Goal: Task Accomplishment & Management: Manage account settings

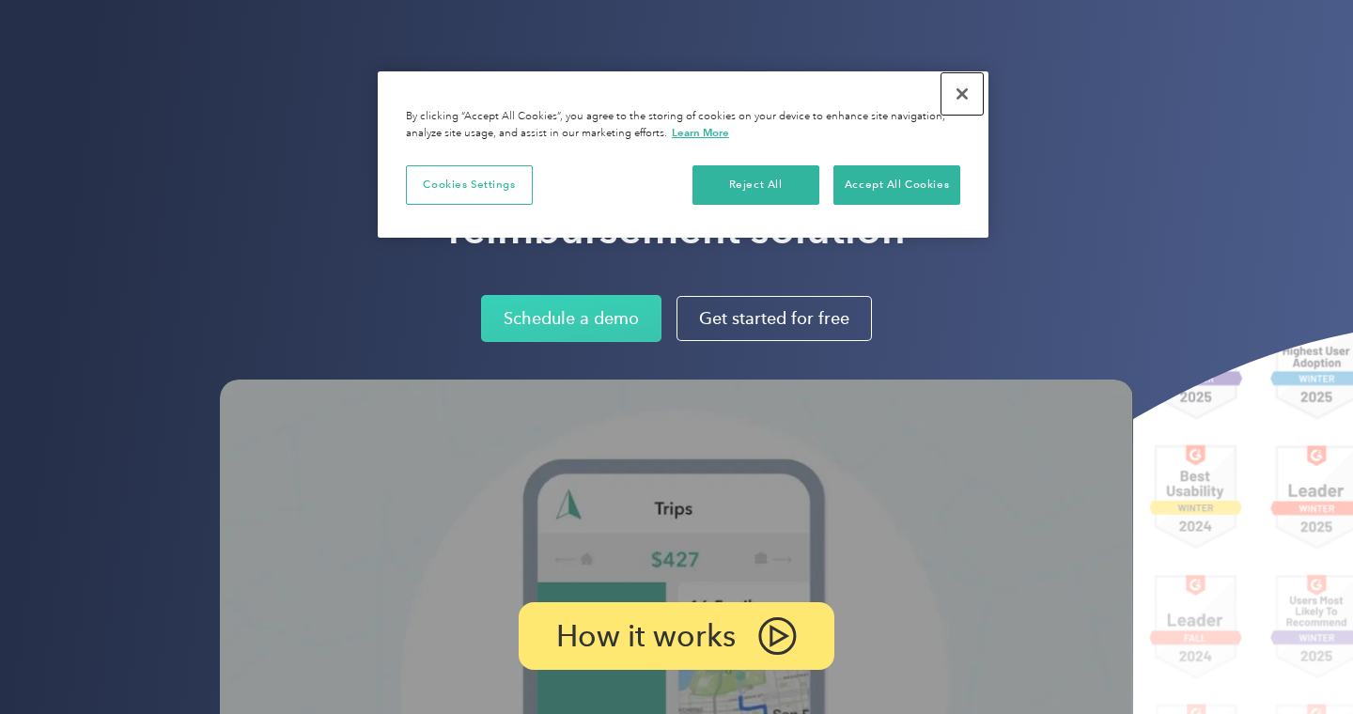
click at [966, 99] on button "Close" at bounding box center [961, 93] width 41 height 41
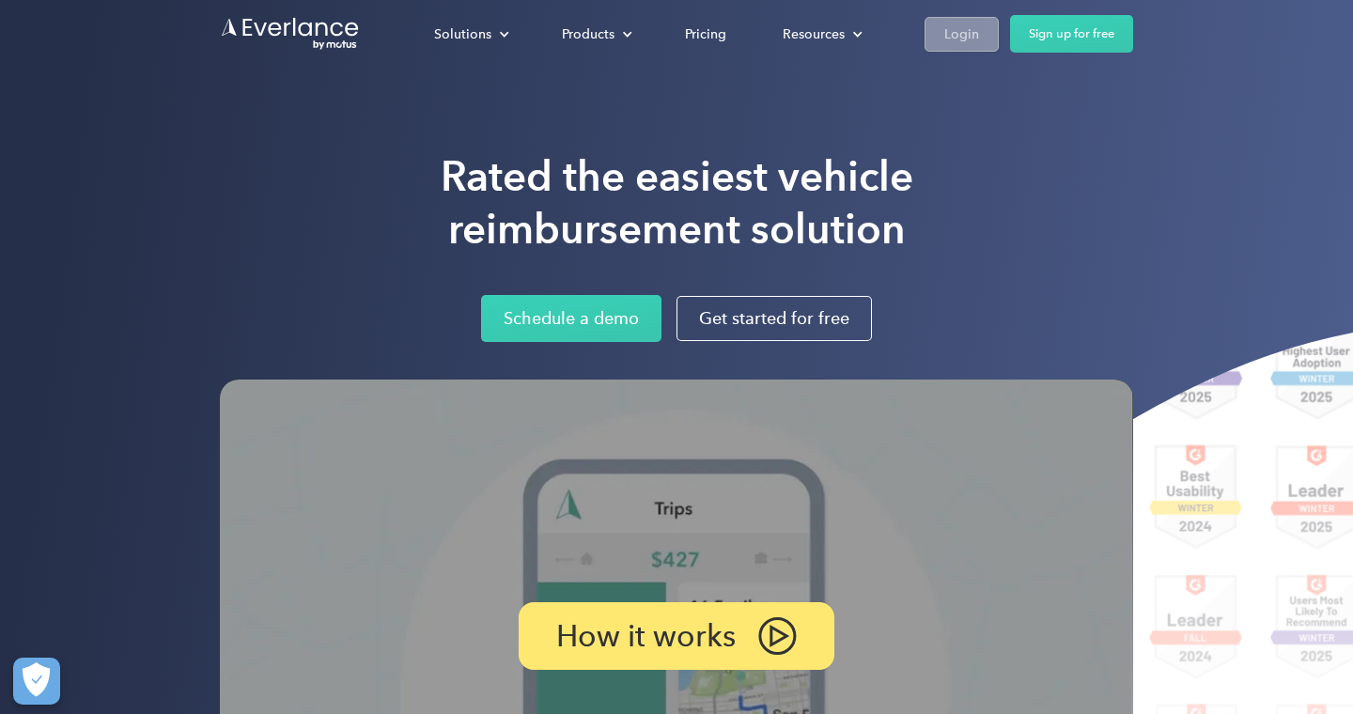
click at [965, 39] on div "Login" at bounding box center [961, 34] width 35 height 23
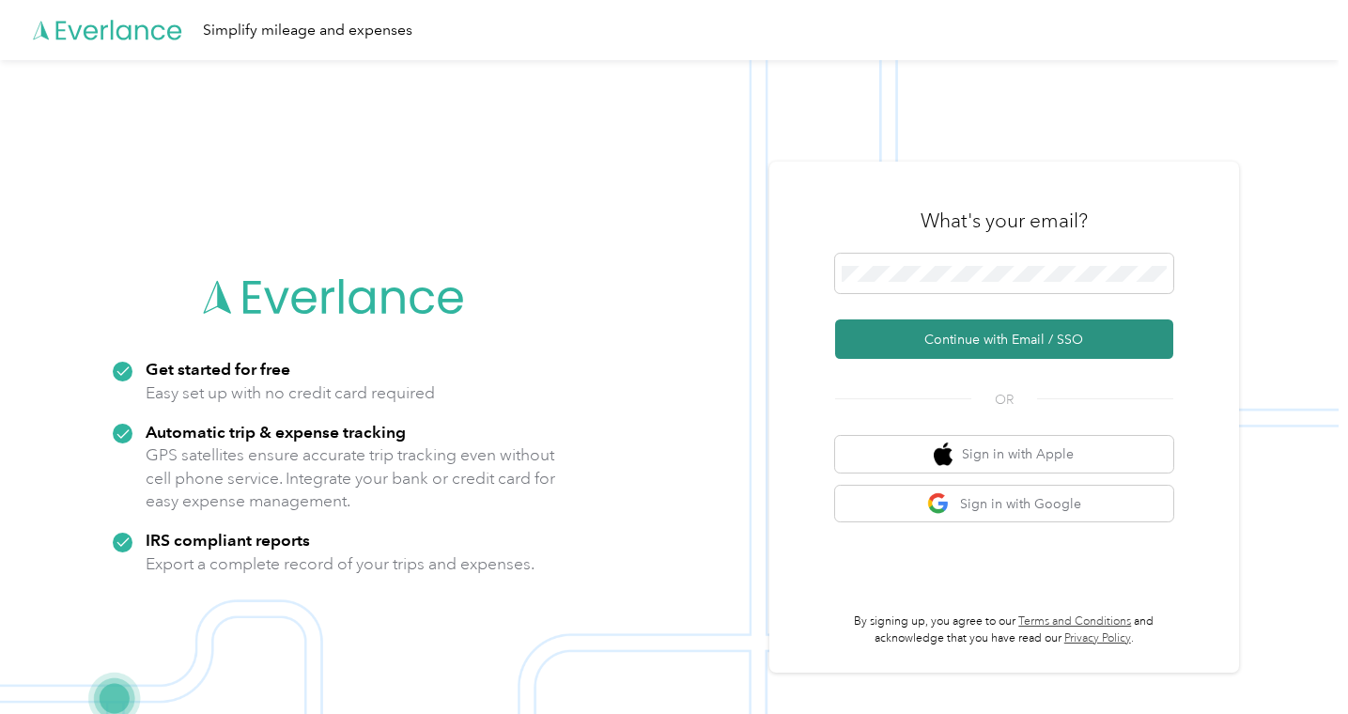
click at [1012, 339] on button "Continue with Email / SSO" at bounding box center [1004, 338] width 338 height 39
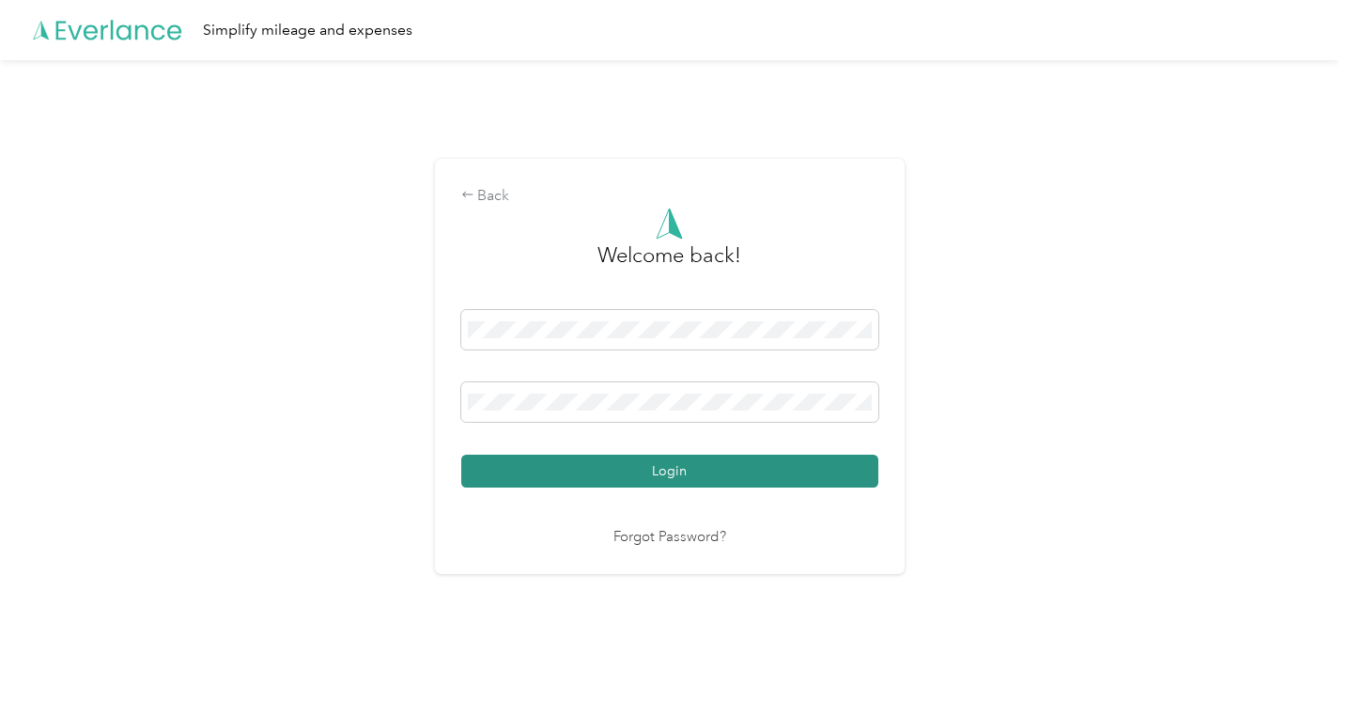
click at [599, 460] on button "Login" at bounding box center [669, 471] width 417 height 33
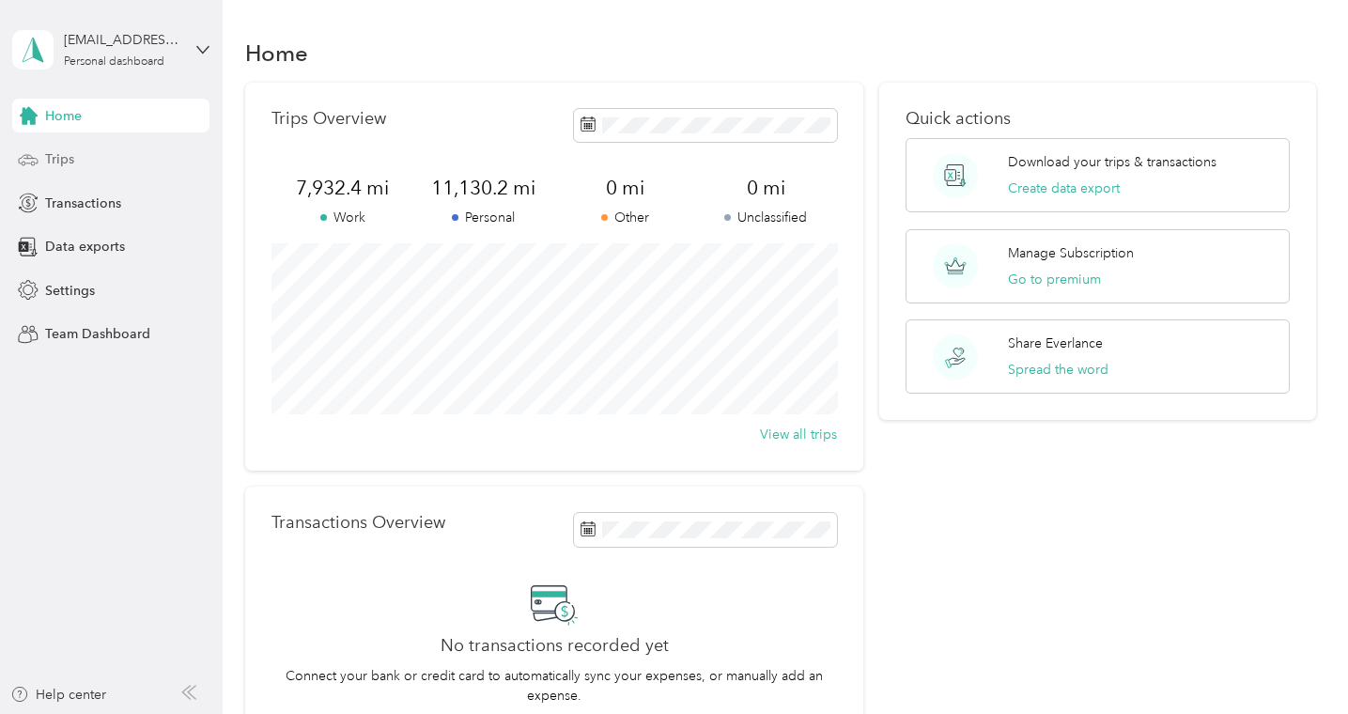
click at [69, 153] on span "Trips" at bounding box center [59, 159] width 29 height 20
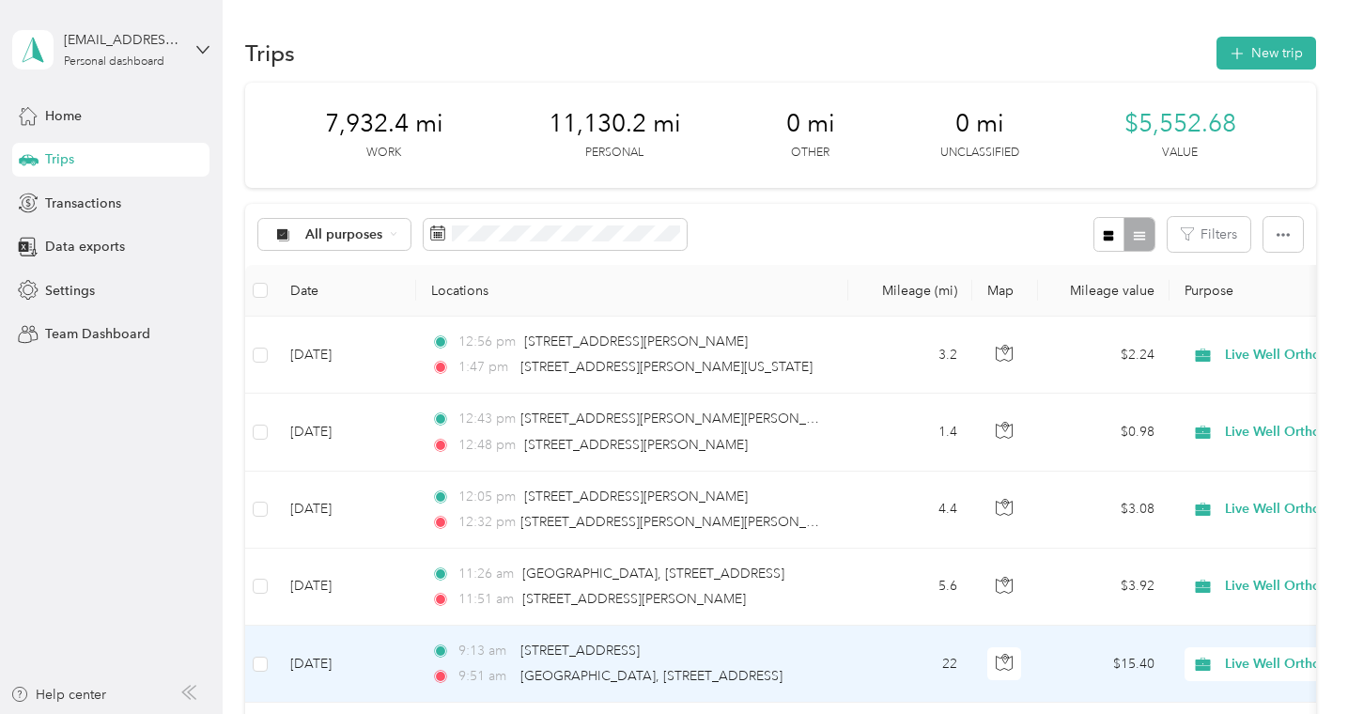
scroll to position [1865, 0]
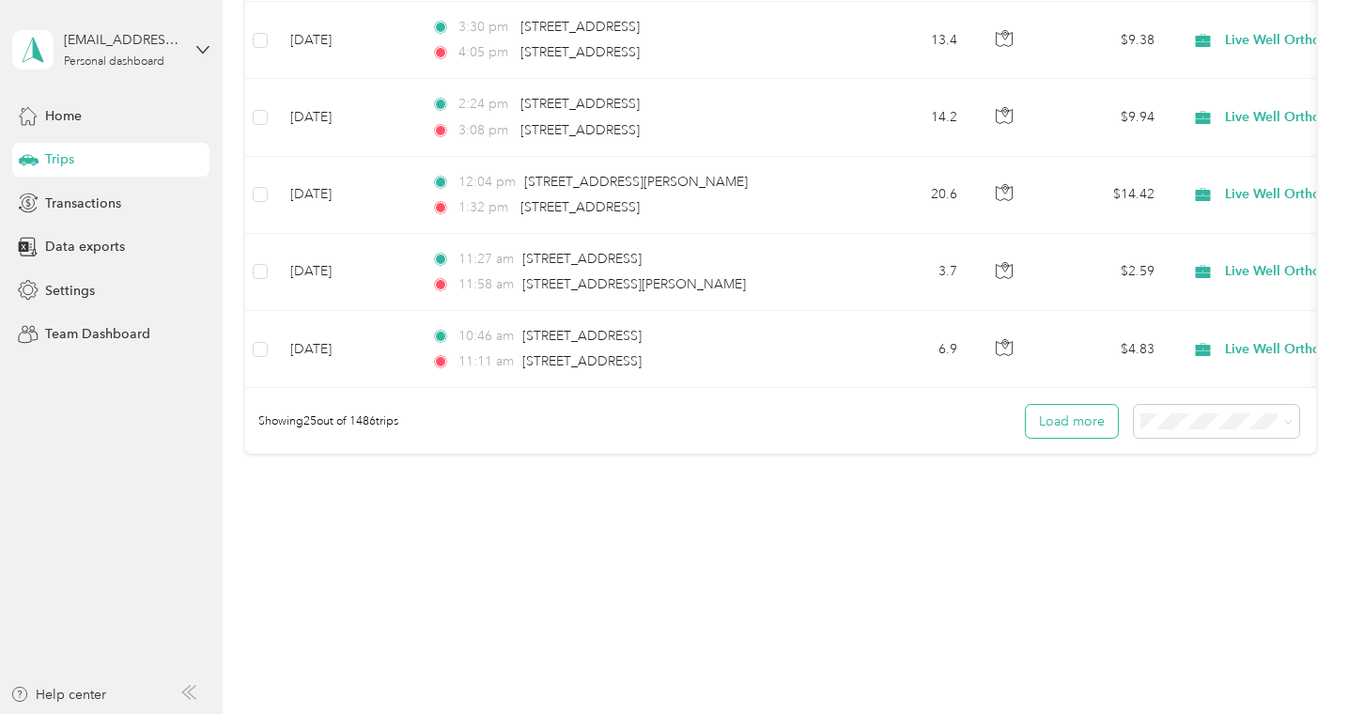
click at [1067, 422] on button "Load more" at bounding box center [1072, 421] width 92 height 33
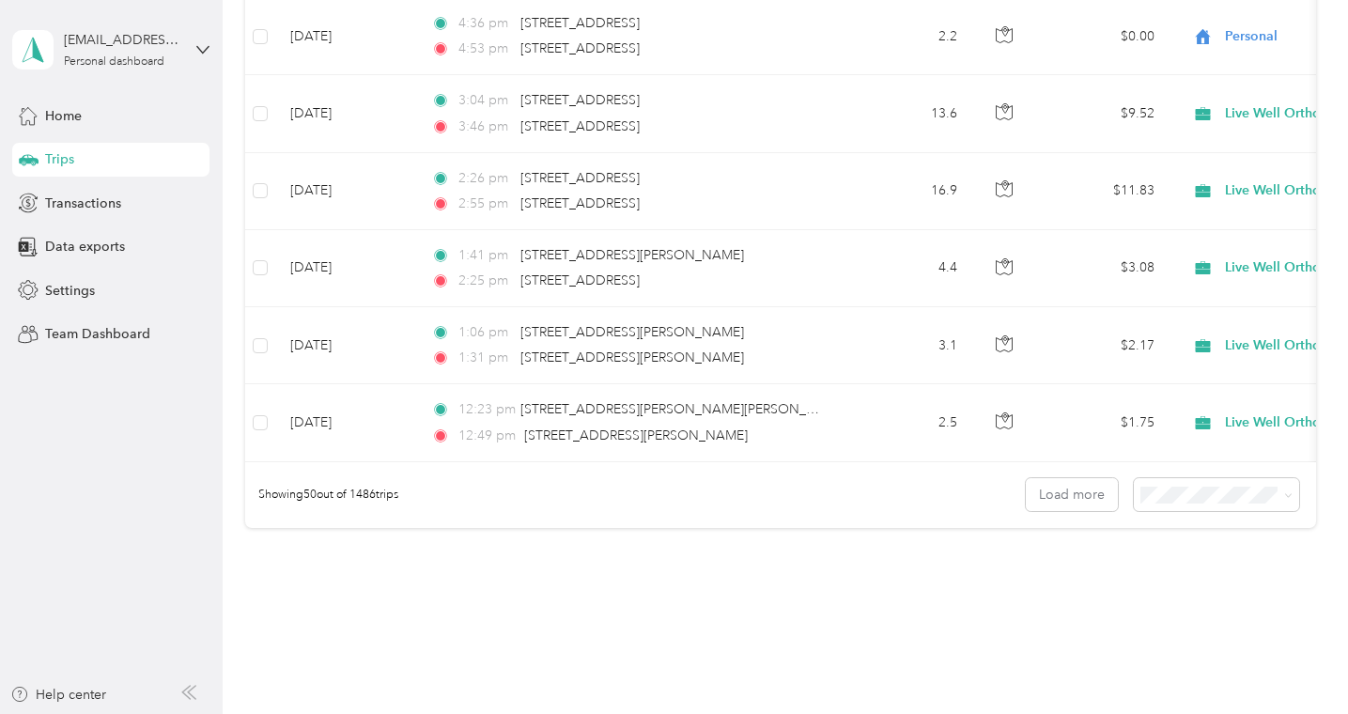
scroll to position [3797, 0]
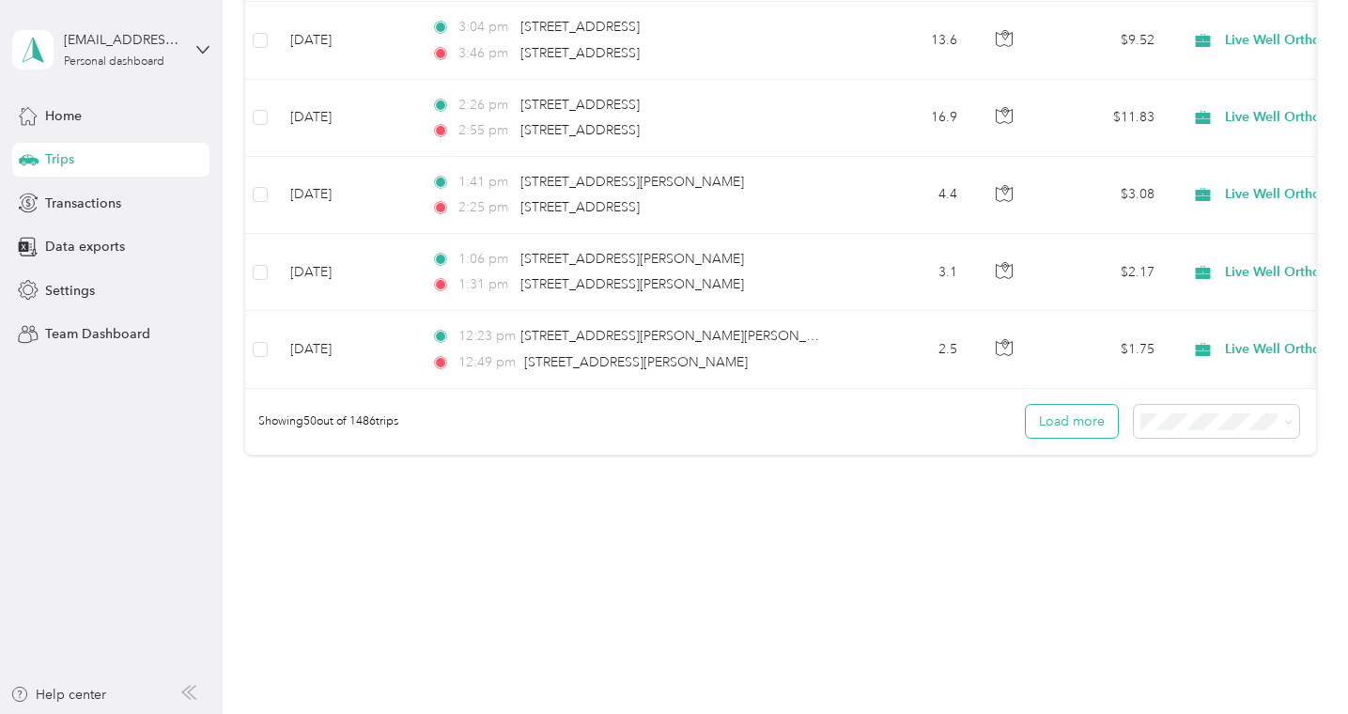
click at [1081, 428] on button "Load more" at bounding box center [1072, 421] width 92 height 33
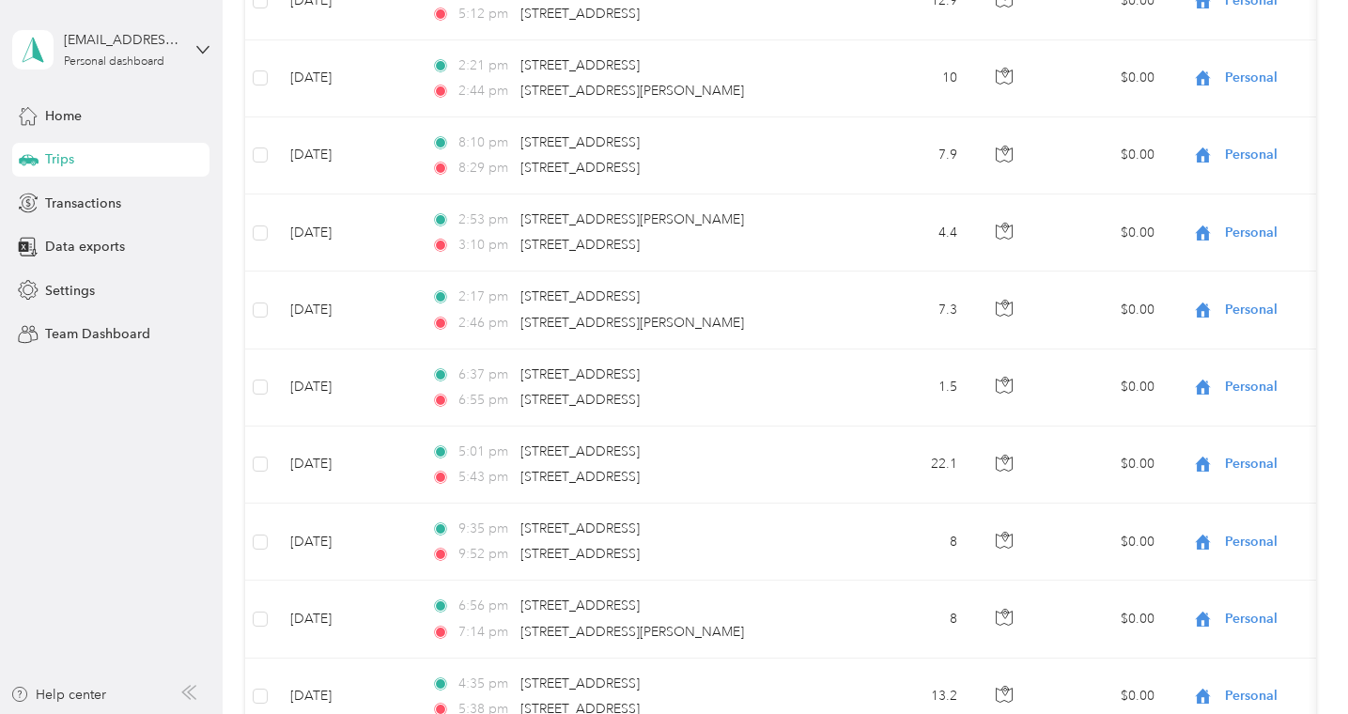
scroll to position [0, 0]
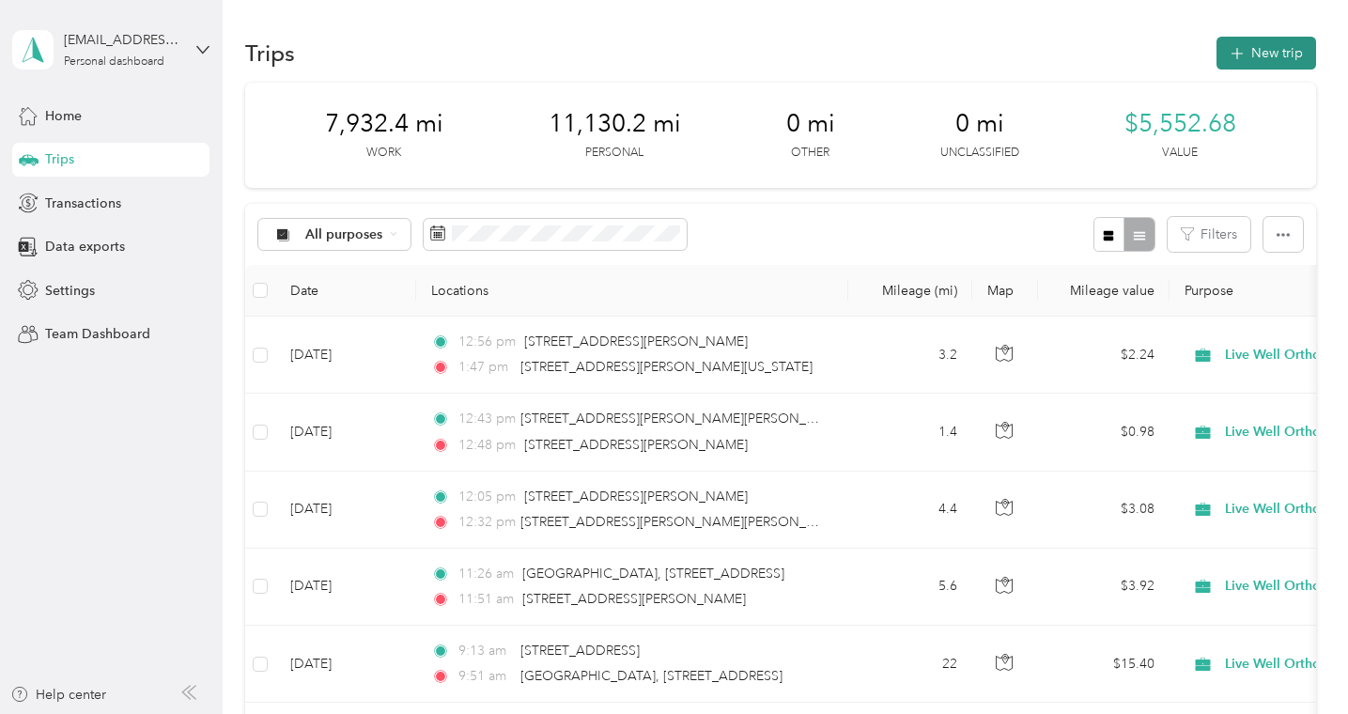
click at [1272, 52] on button "New trip" at bounding box center [1267, 53] width 100 height 33
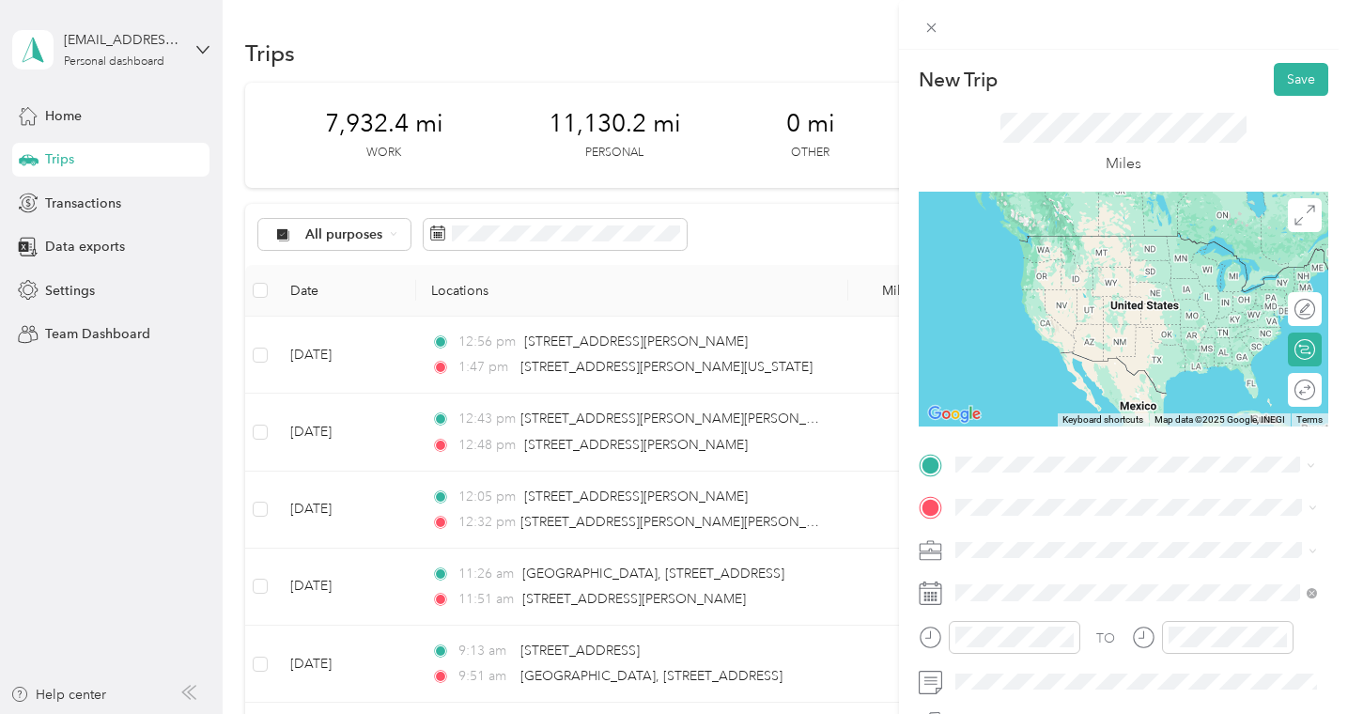
click at [1081, 244] on span "[STREET_ADDRESS][US_STATE]" at bounding box center [1084, 235] width 188 height 17
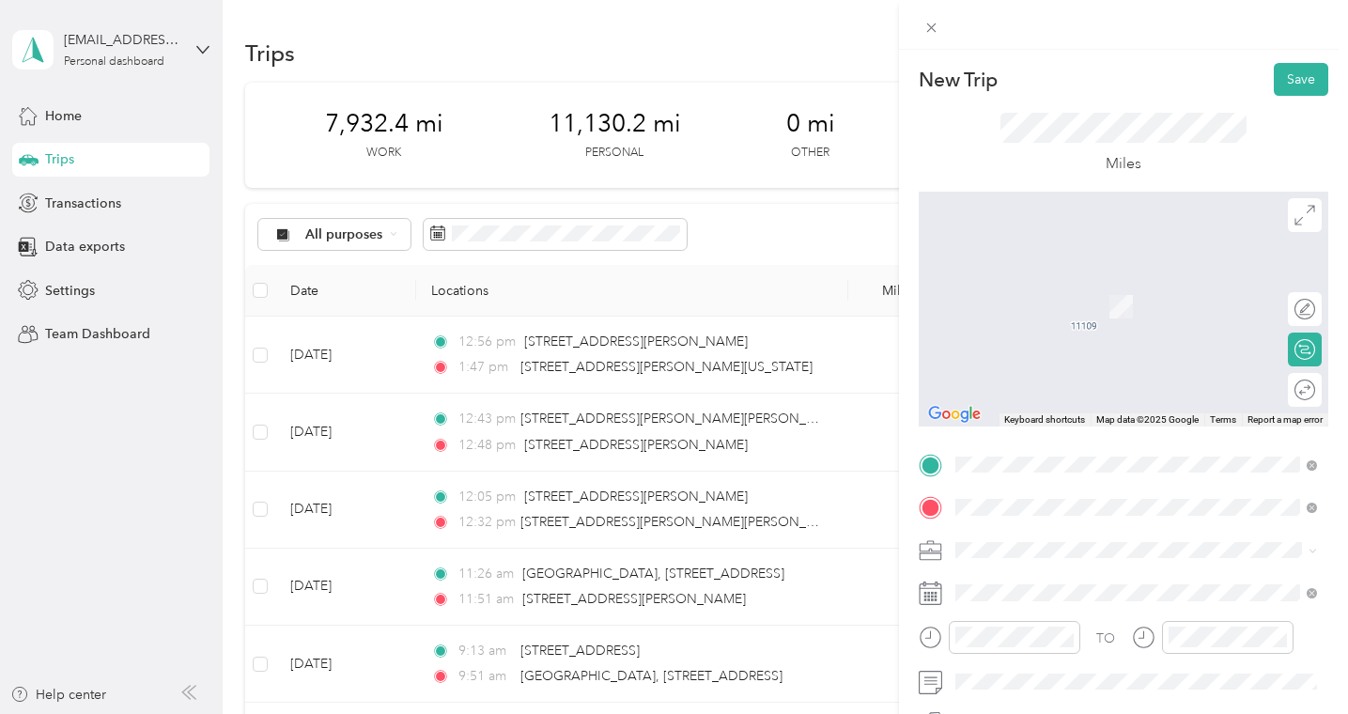
click at [1064, 287] on span "Nazareth Bardstown, [US_STATE], [GEOGRAPHIC_DATA]" at bounding box center [1131, 287] width 282 height 33
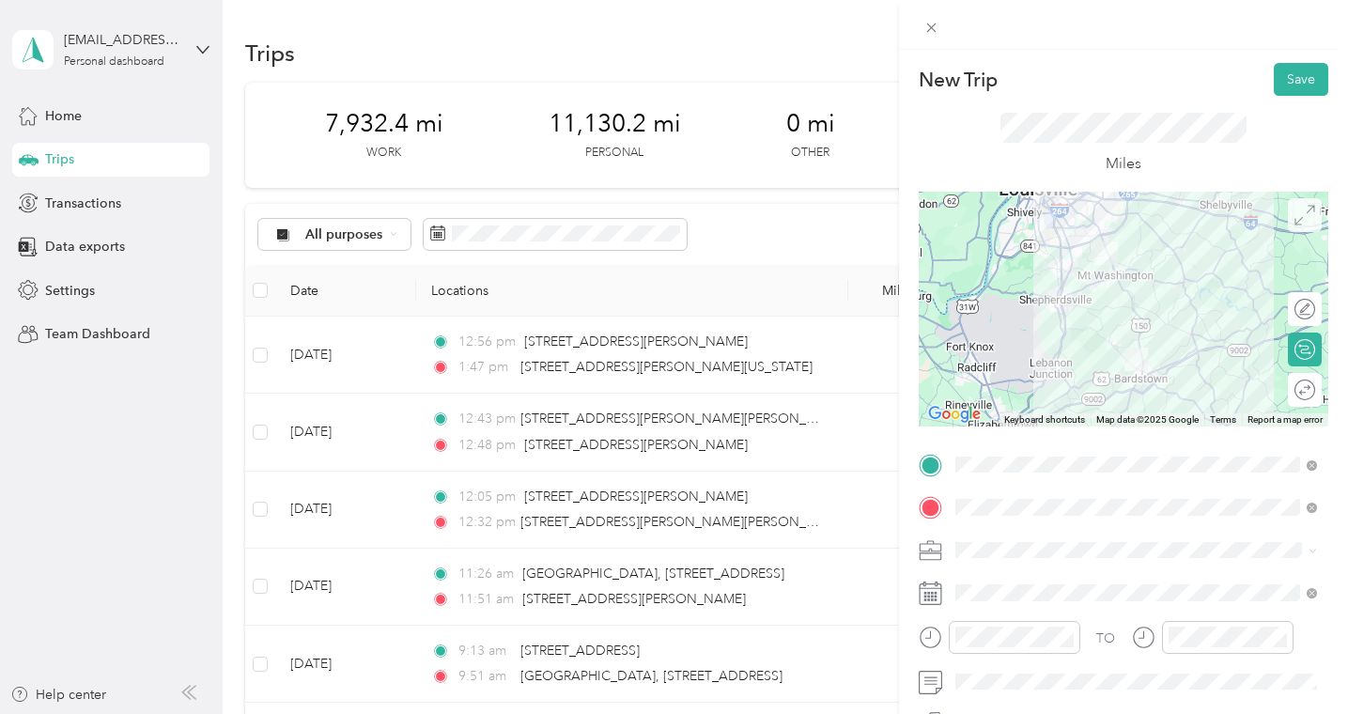
click at [1303, 223] on icon at bounding box center [1305, 215] width 21 height 21
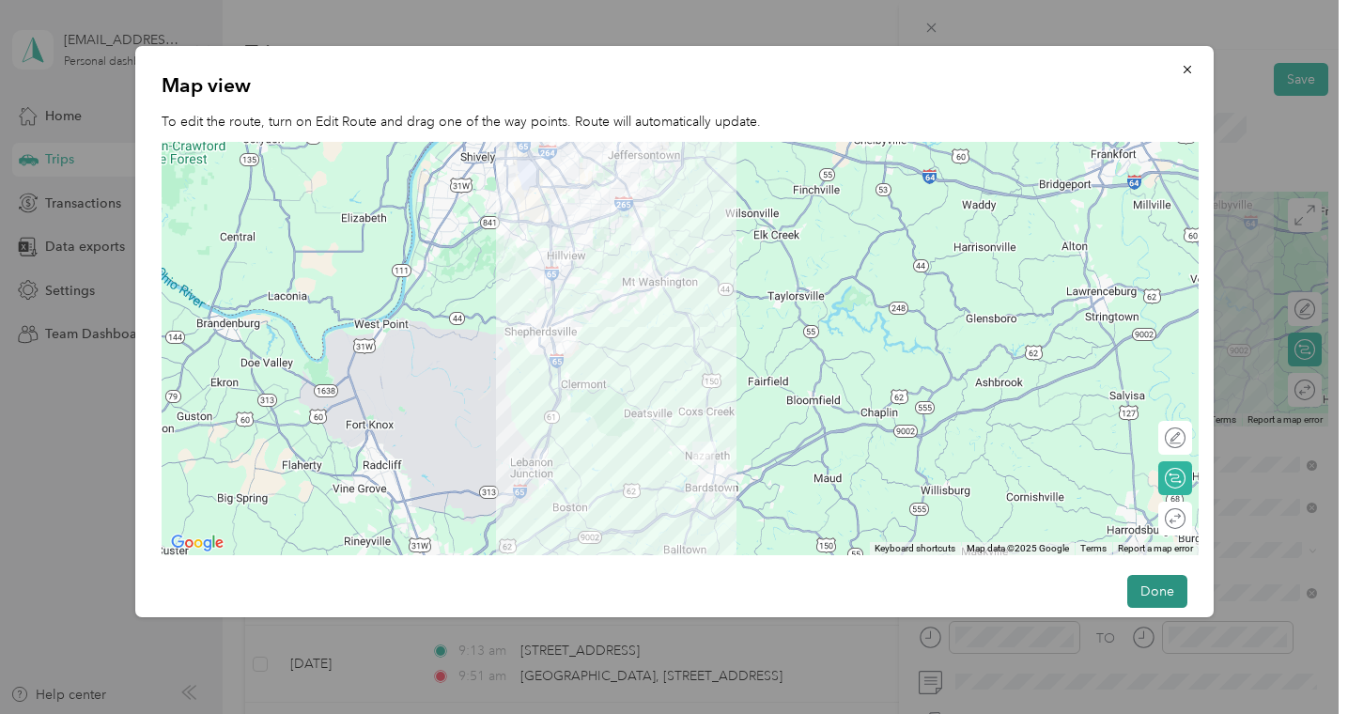
click at [1160, 597] on button "Done" at bounding box center [1157, 591] width 60 height 33
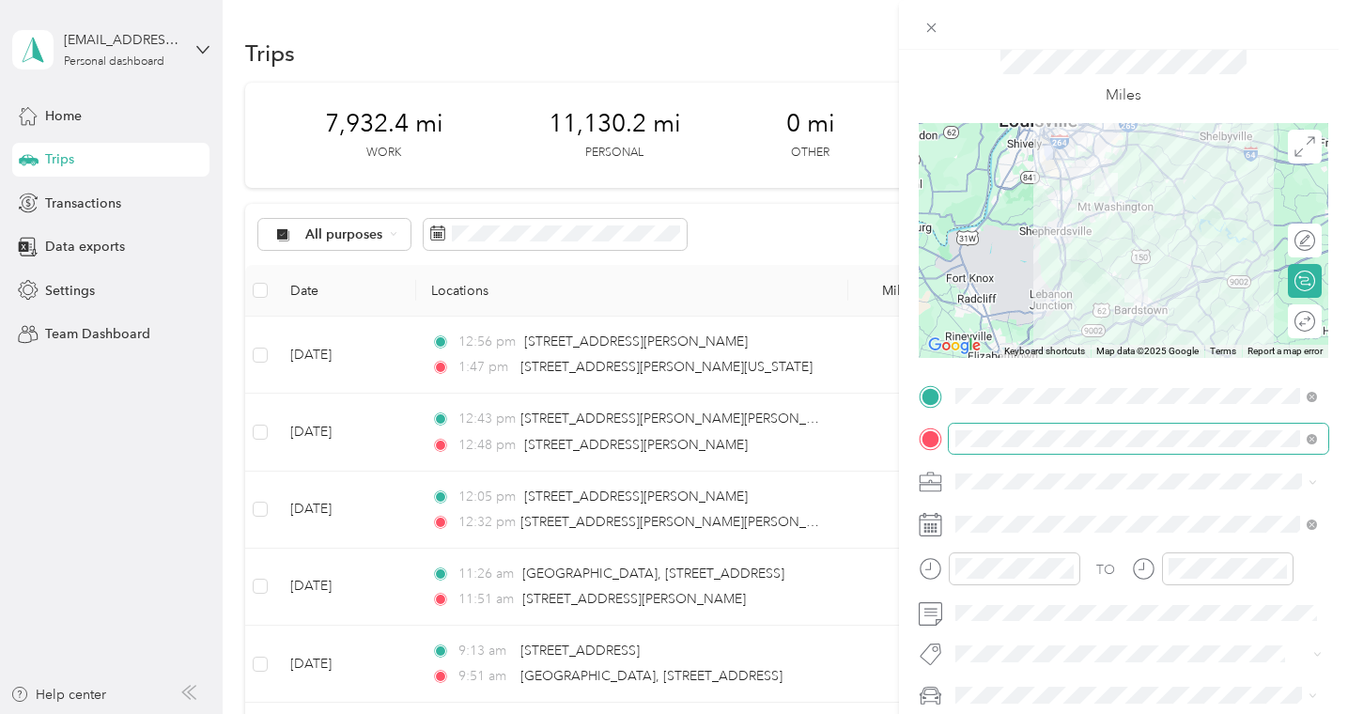
scroll to position [220, 0]
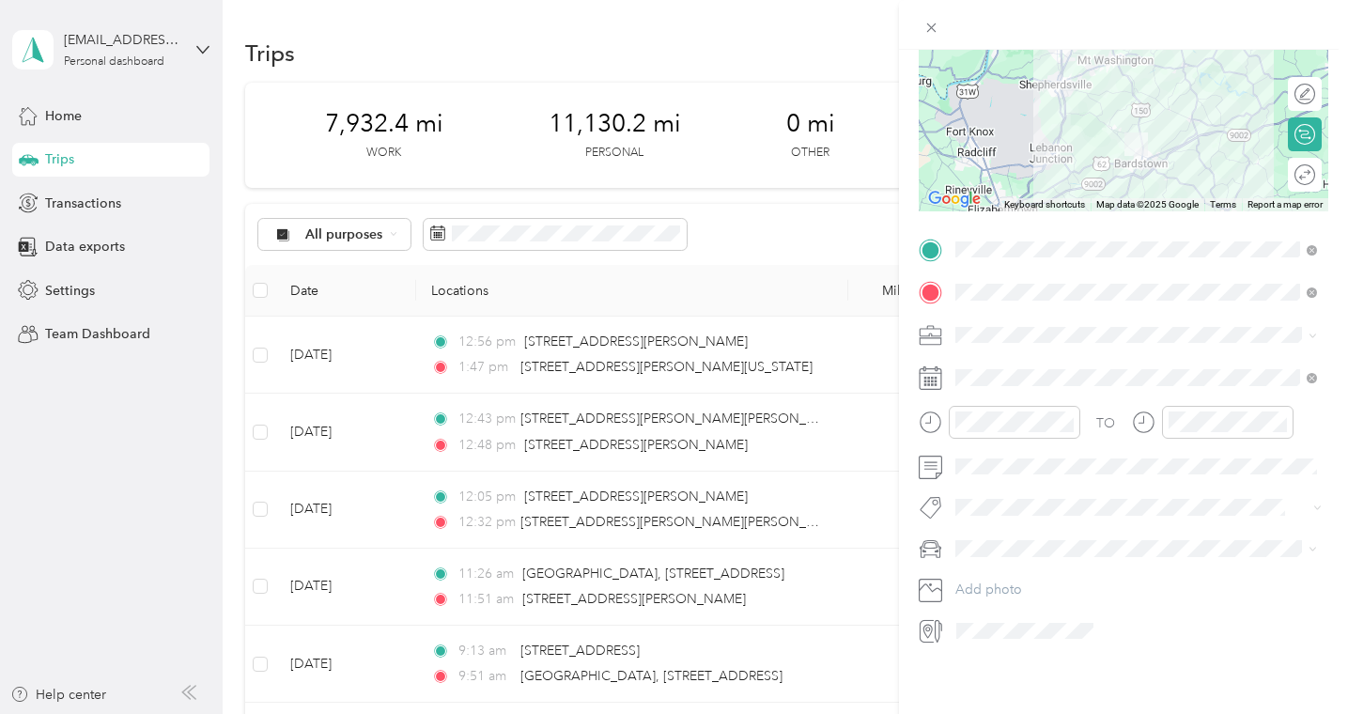
click at [932, 288] on icon at bounding box center [930, 293] width 17 height 17
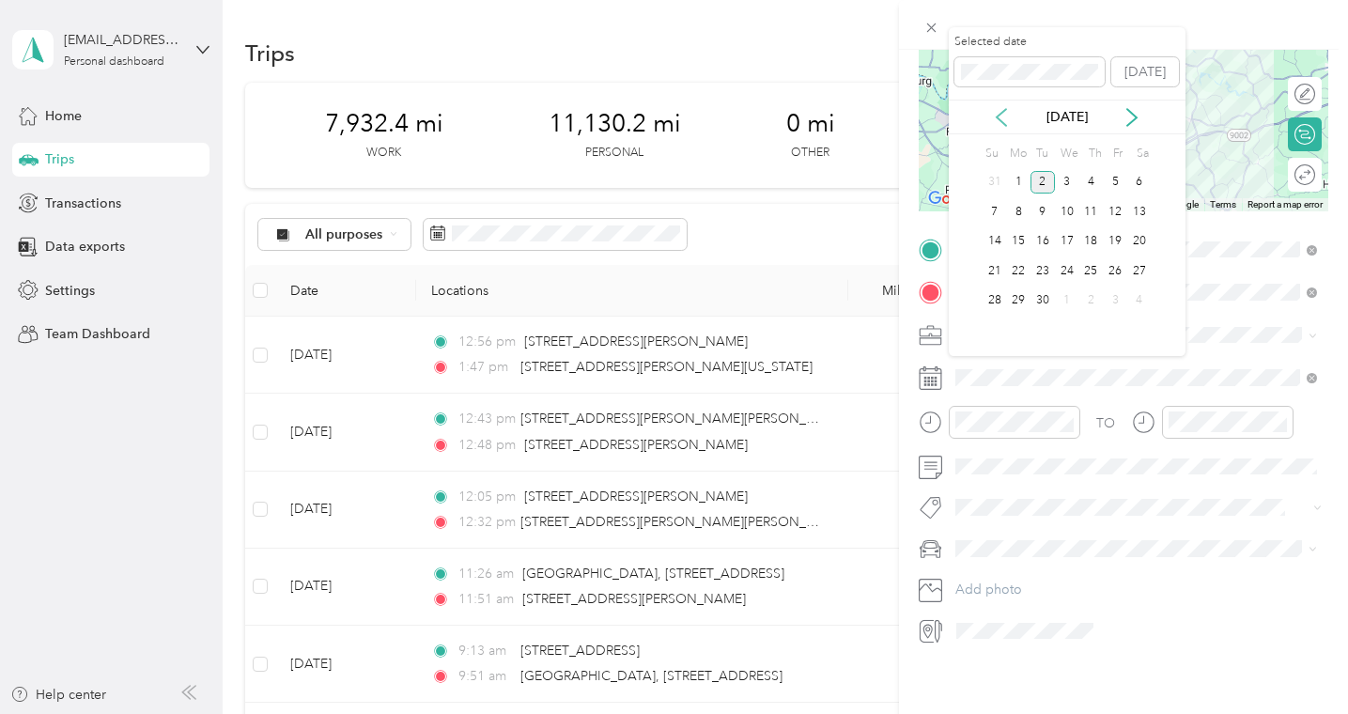
click at [1006, 122] on icon at bounding box center [1001, 117] width 19 height 19
click at [1020, 232] on div "11" at bounding box center [1018, 241] width 24 height 23
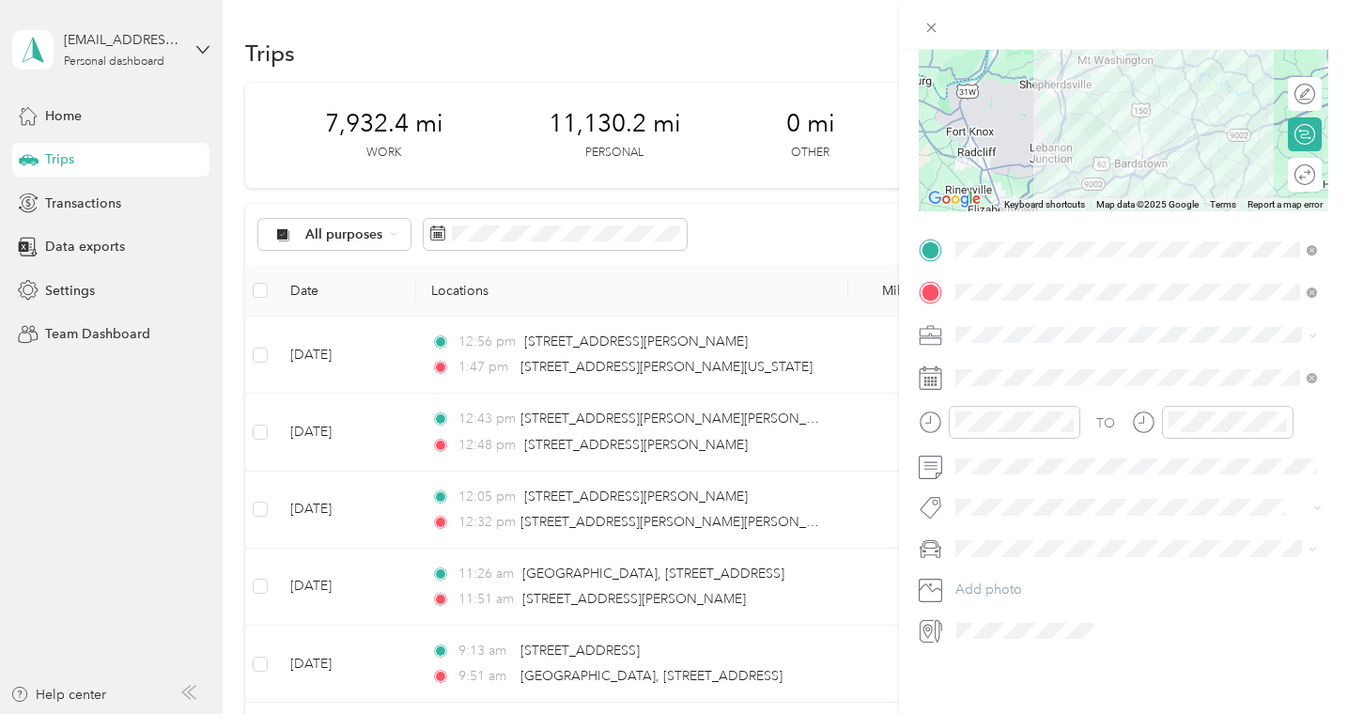
click at [987, 339] on span at bounding box center [1139, 335] width 380 height 30
click at [985, 362] on span "Work" at bounding box center [978, 363] width 32 height 16
click at [695, 43] on div "New Trip Save This trip cannot be edited because it is either under review, app…" at bounding box center [674, 357] width 1348 height 714
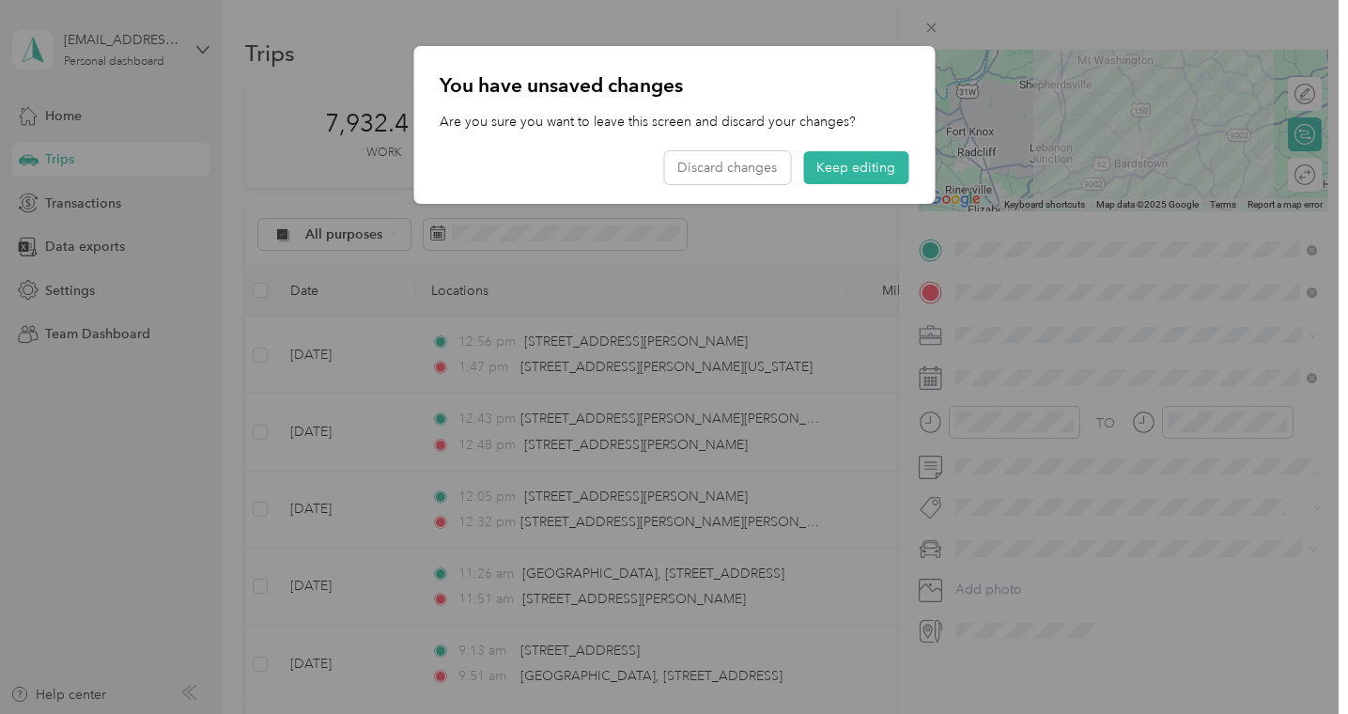
click at [695, 26] on div at bounding box center [674, 357] width 1348 height 714
click at [838, 169] on button "Keep editing" at bounding box center [855, 167] width 105 height 33
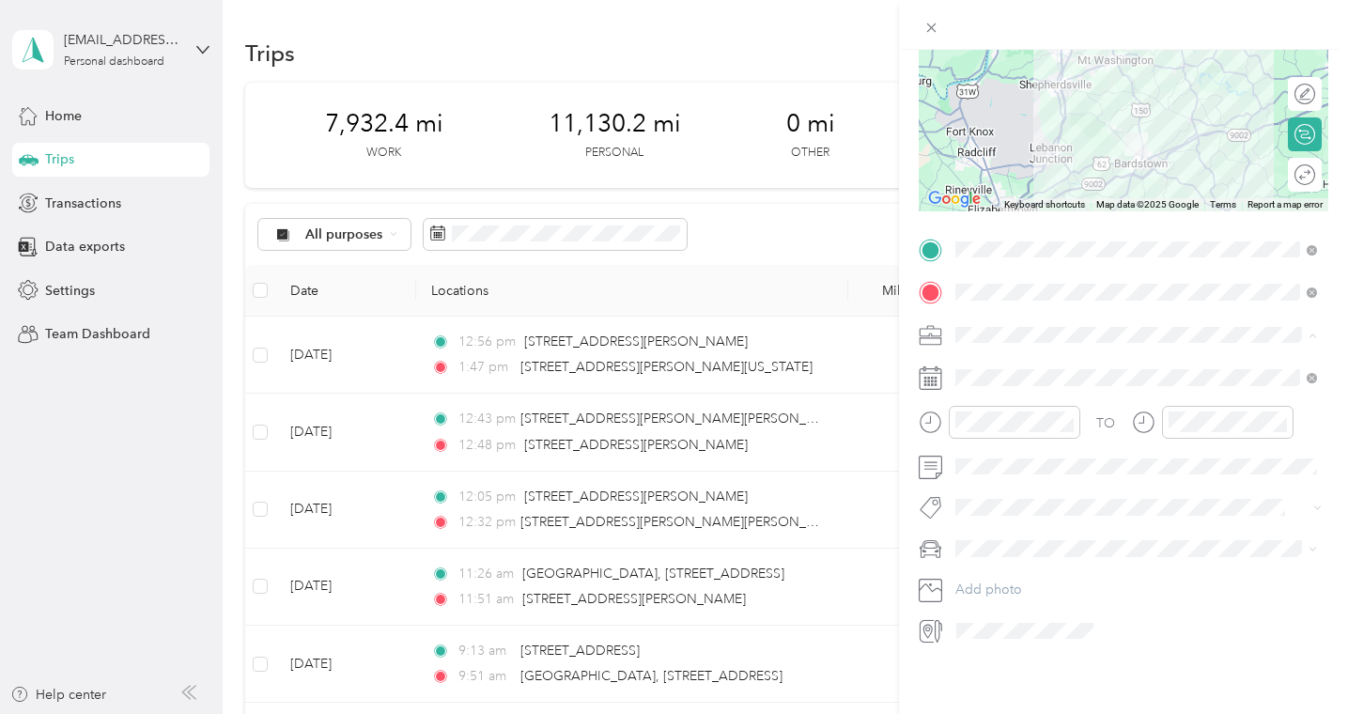
click at [1005, 432] on div "Live Well Ortho" at bounding box center [1136, 429] width 349 height 20
click at [1153, 25] on div at bounding box center [1123, 25] width 449 height 50
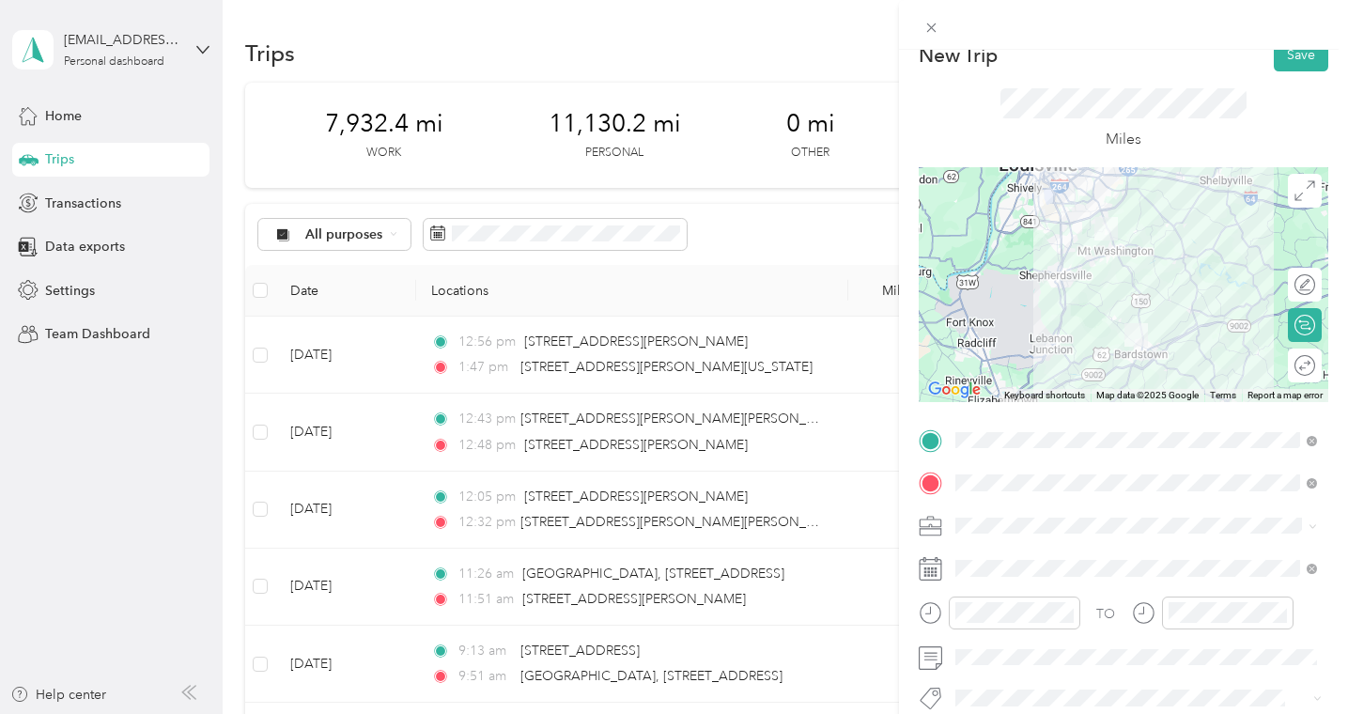
scroll to position [0, 0]
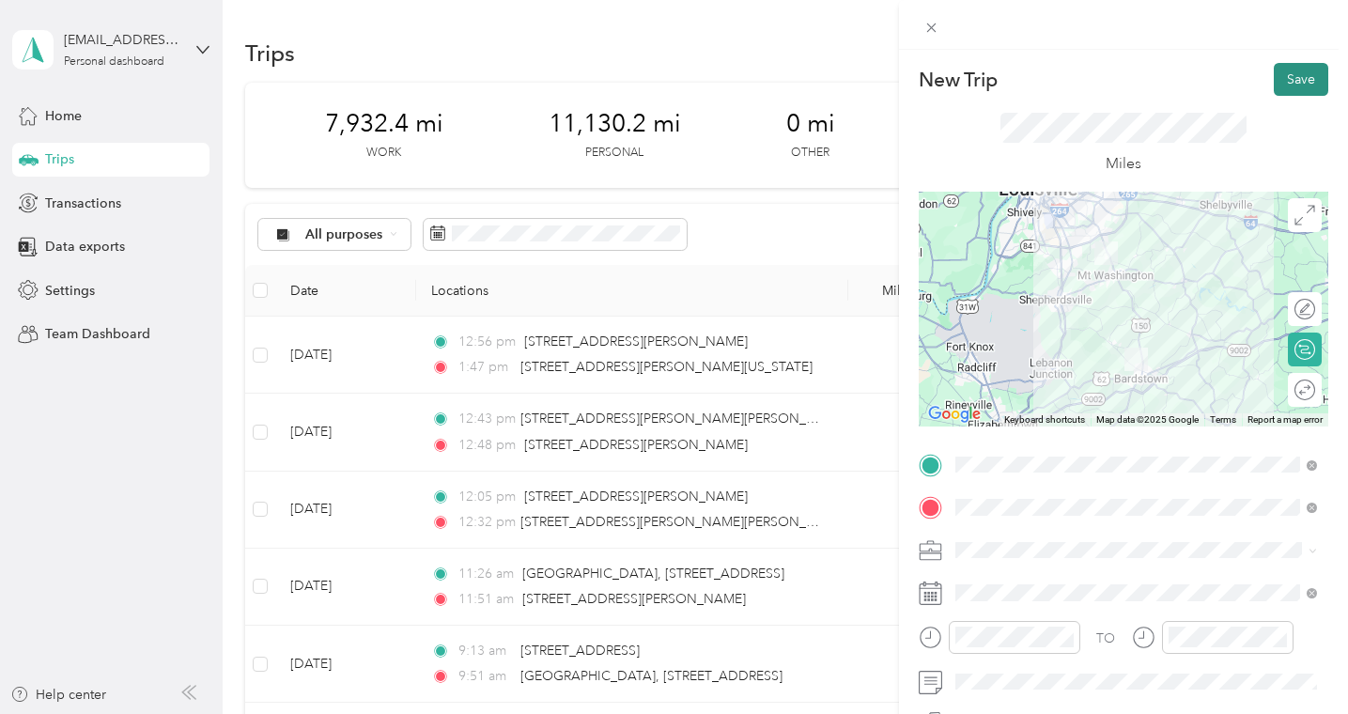
click at [1298, 79] on button "Save" at bounding box center [1301, 79] width 54 height 33
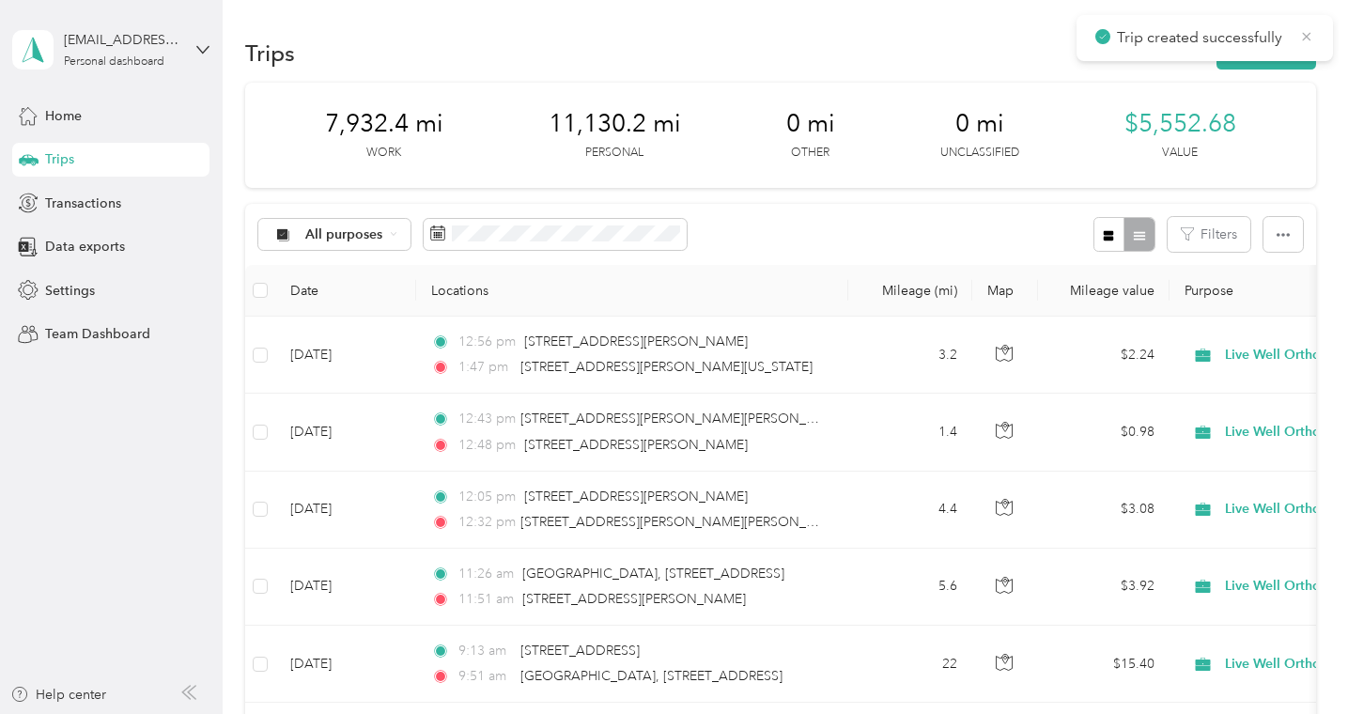
click at [1306, 40] on icon at bounding box center [1306, 36] width 15 height 17
click at [1265, 51] on button "New trip" at bounding box center [1267, 53] width 100 height 33
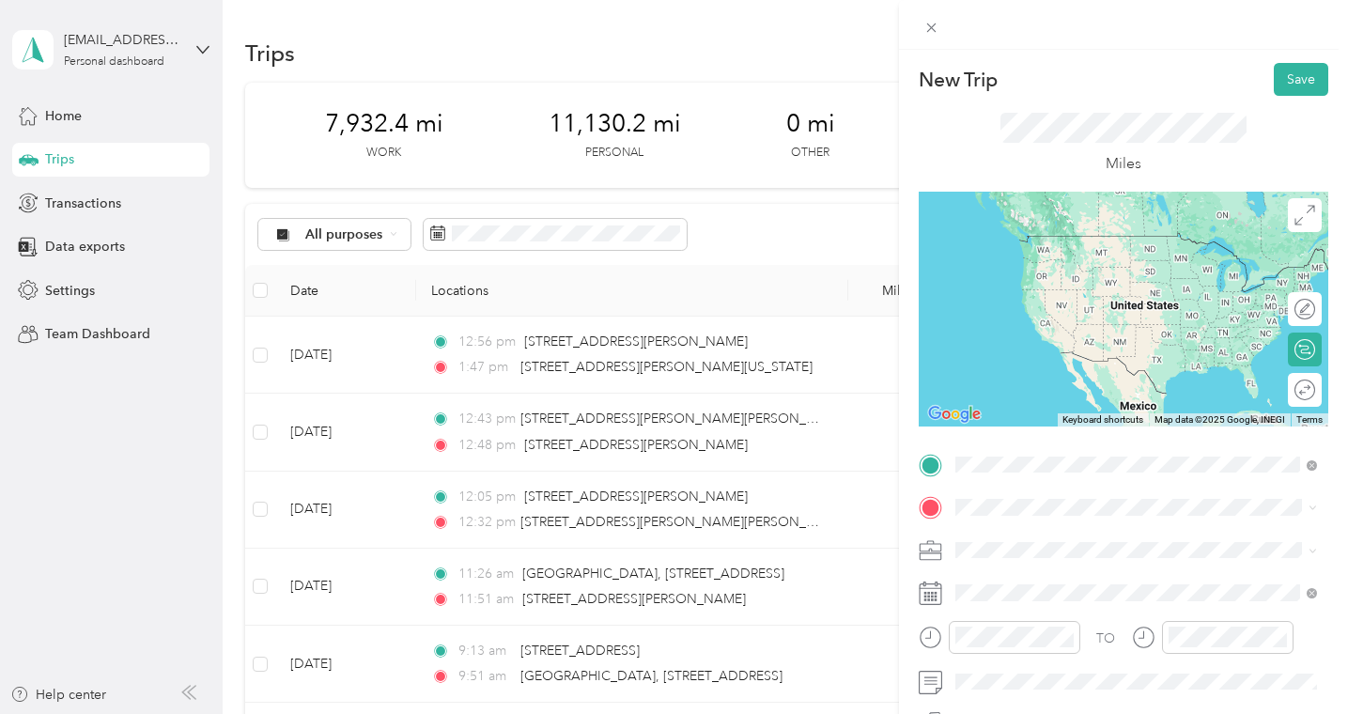
click at [1022, 242] on span "Nazareth Bardstown, [US_STATE], [GEOGRAPHIC_DATA]" at bounding box center [1131, 243] width 282 height 33
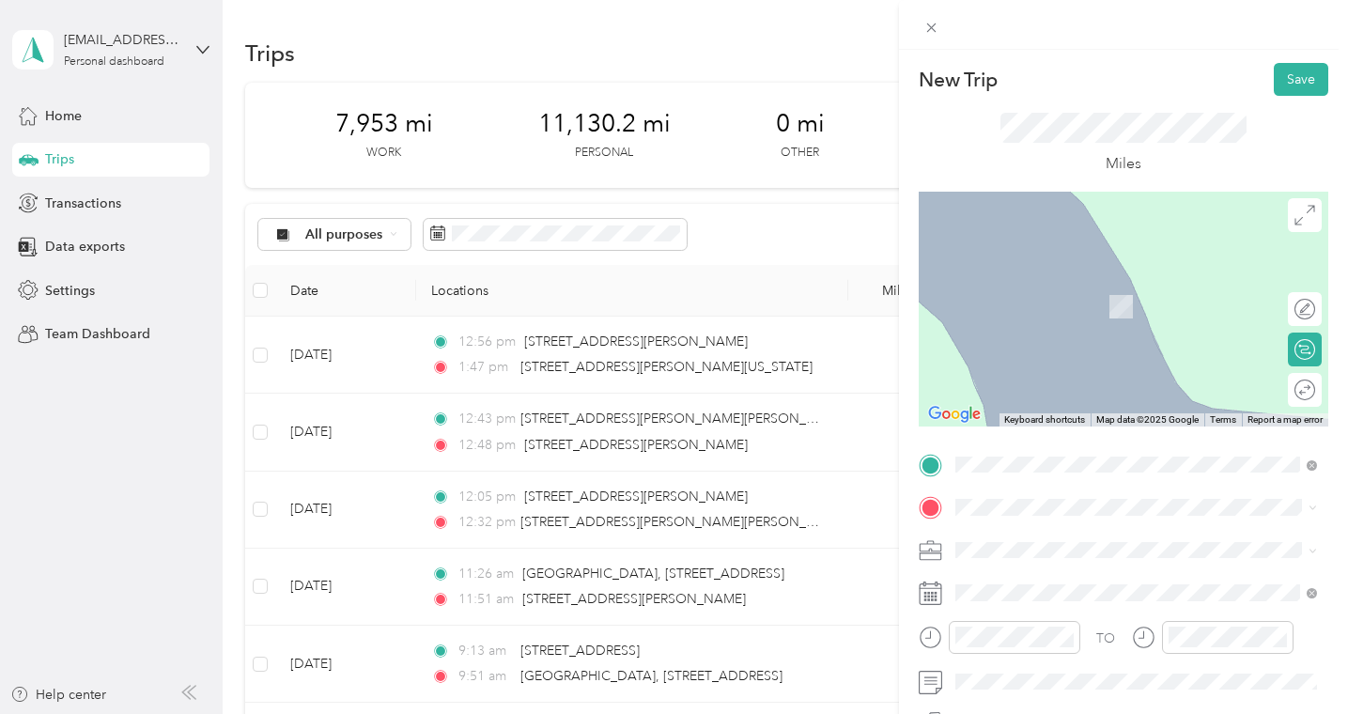
click at [1003, 345] on span "Live Well Ortho" at bounding box center [1008, 352] width 92 height 16
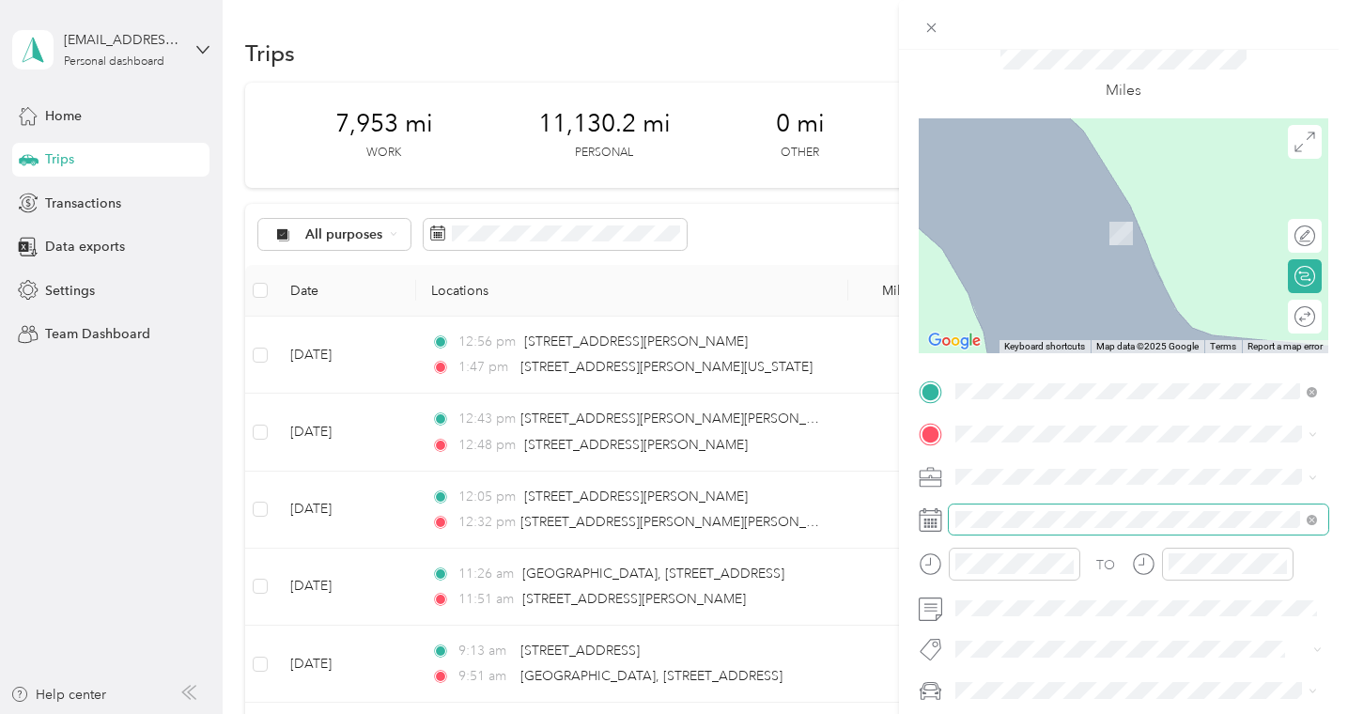
scroll to position [70, 0]
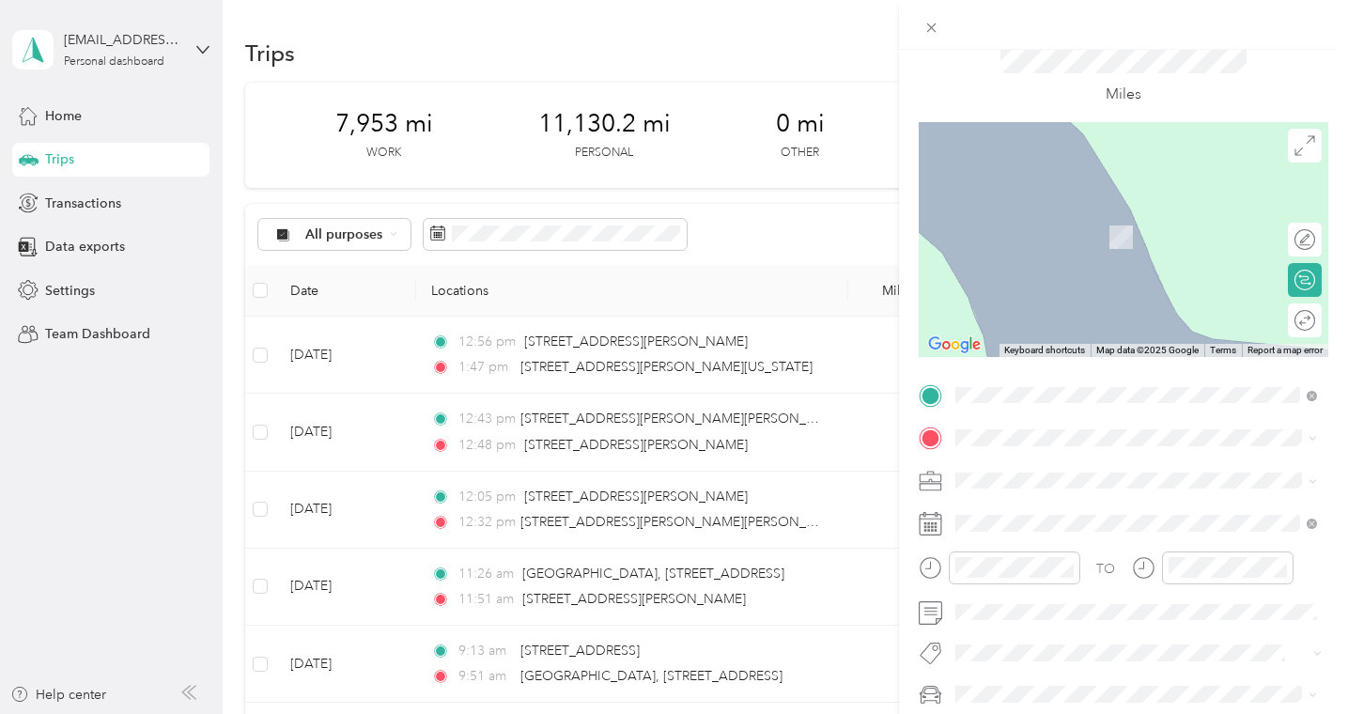
click at [929, 526] on rect at bounding box center [928, 527] width 3 height 3
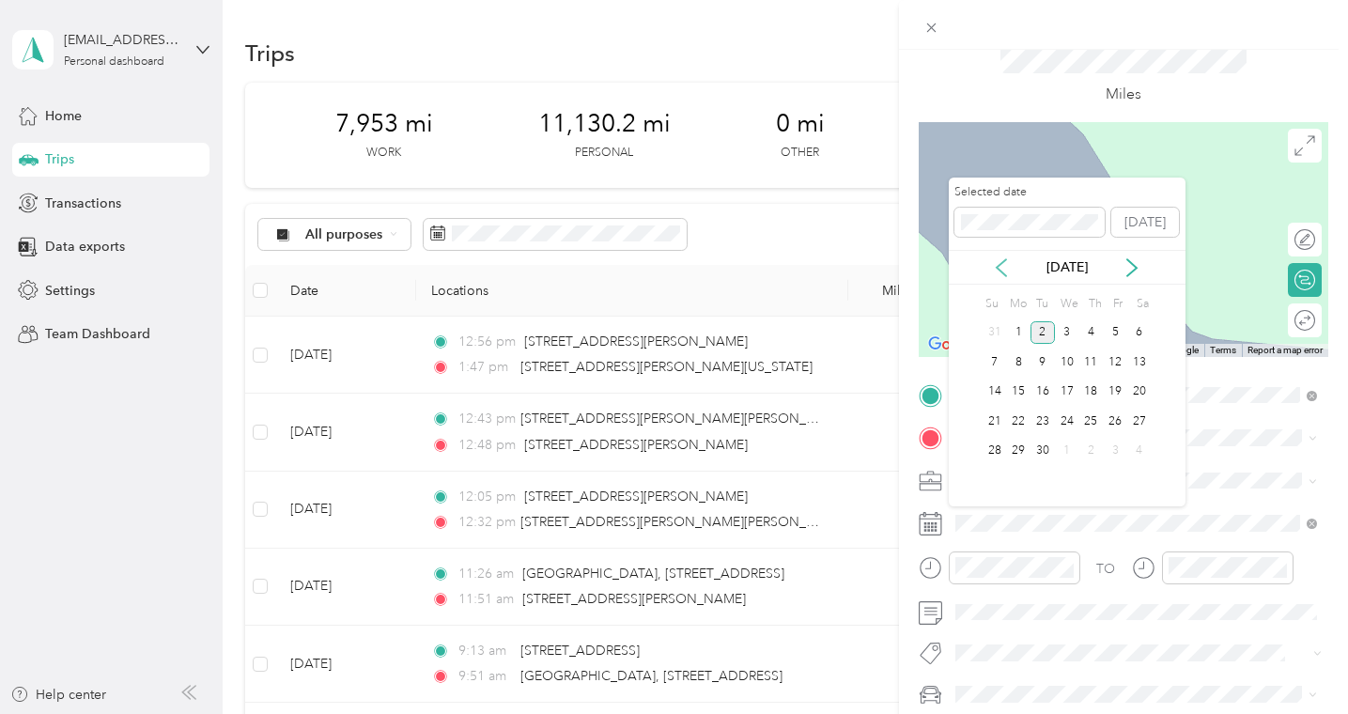
click at [995, 266] on icon at bounding box center [1001, 267] width 19 height 19
click at [1018, 392] on div "11" at bounding box center [1018, 392] width 24 height 23
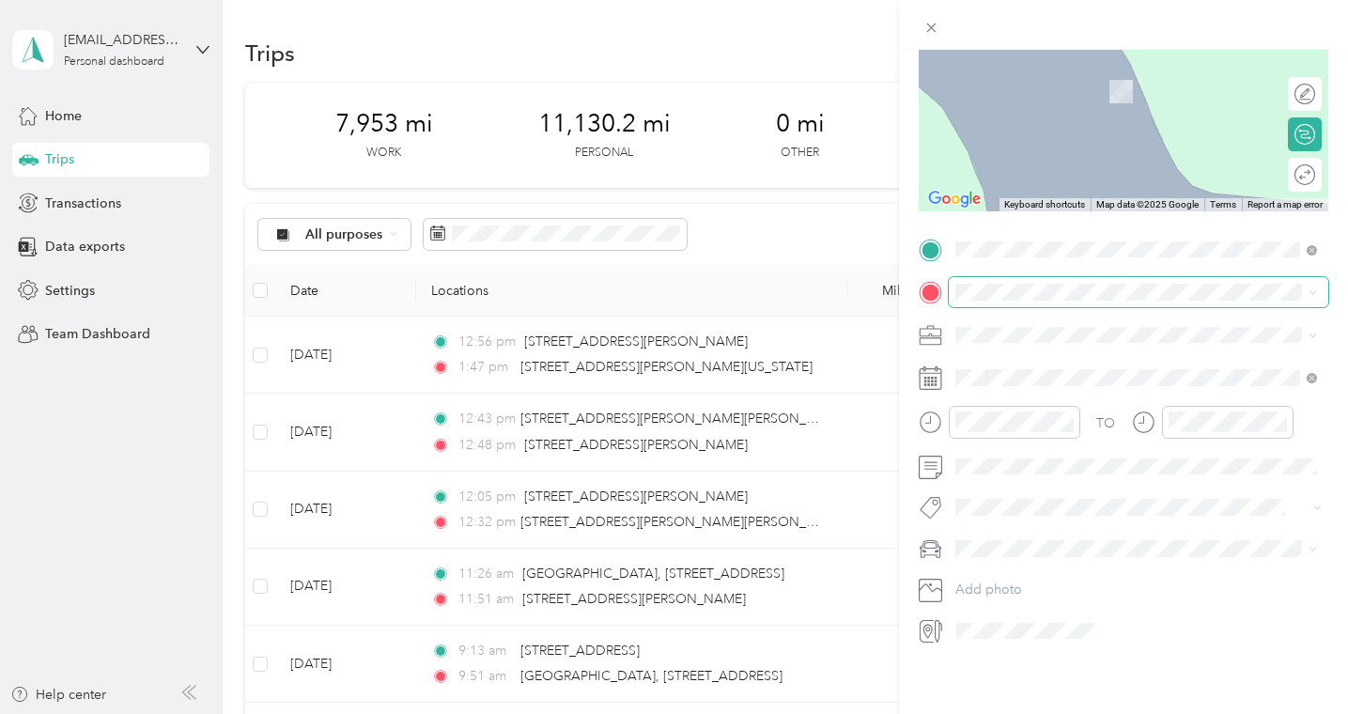
scroll to position [0, 0]
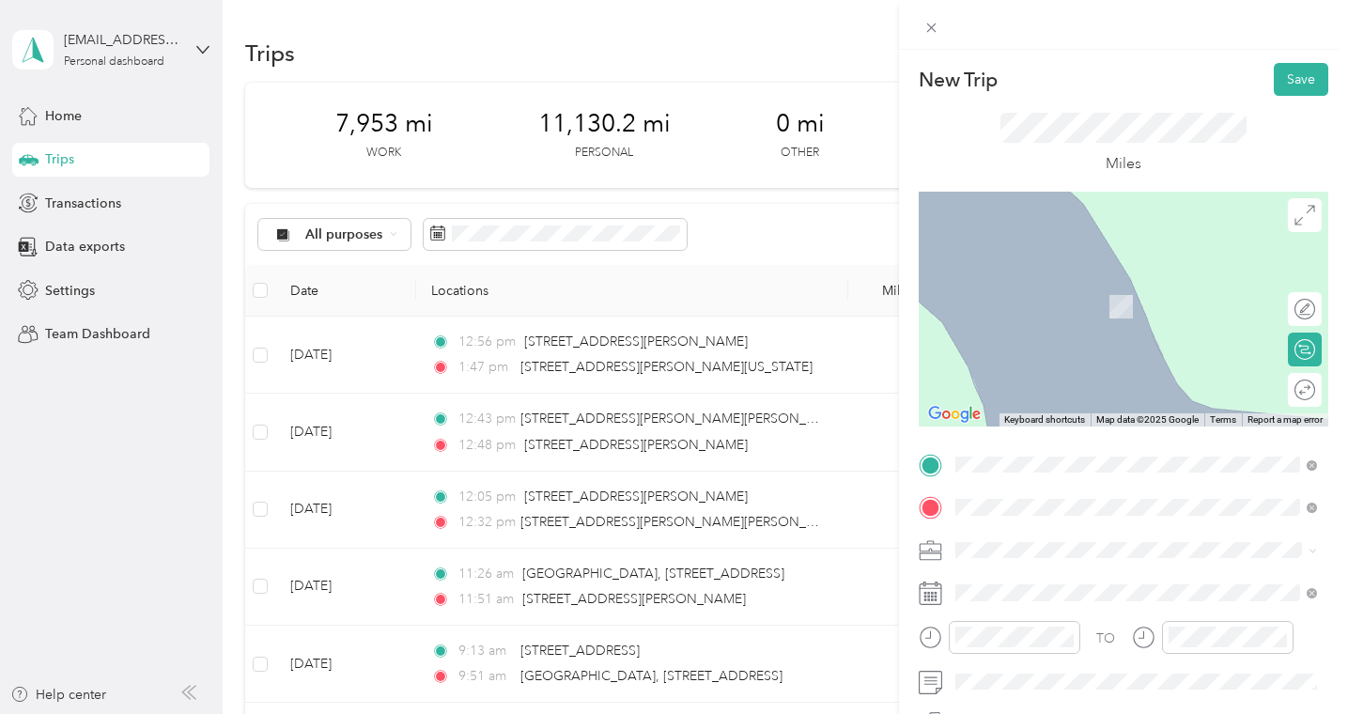
click at [1011, 577] on span "[STREET_ADDRESS][PERSON_NAME][US_STATE]" at bounding box center [1136, 575] width 292 height 17
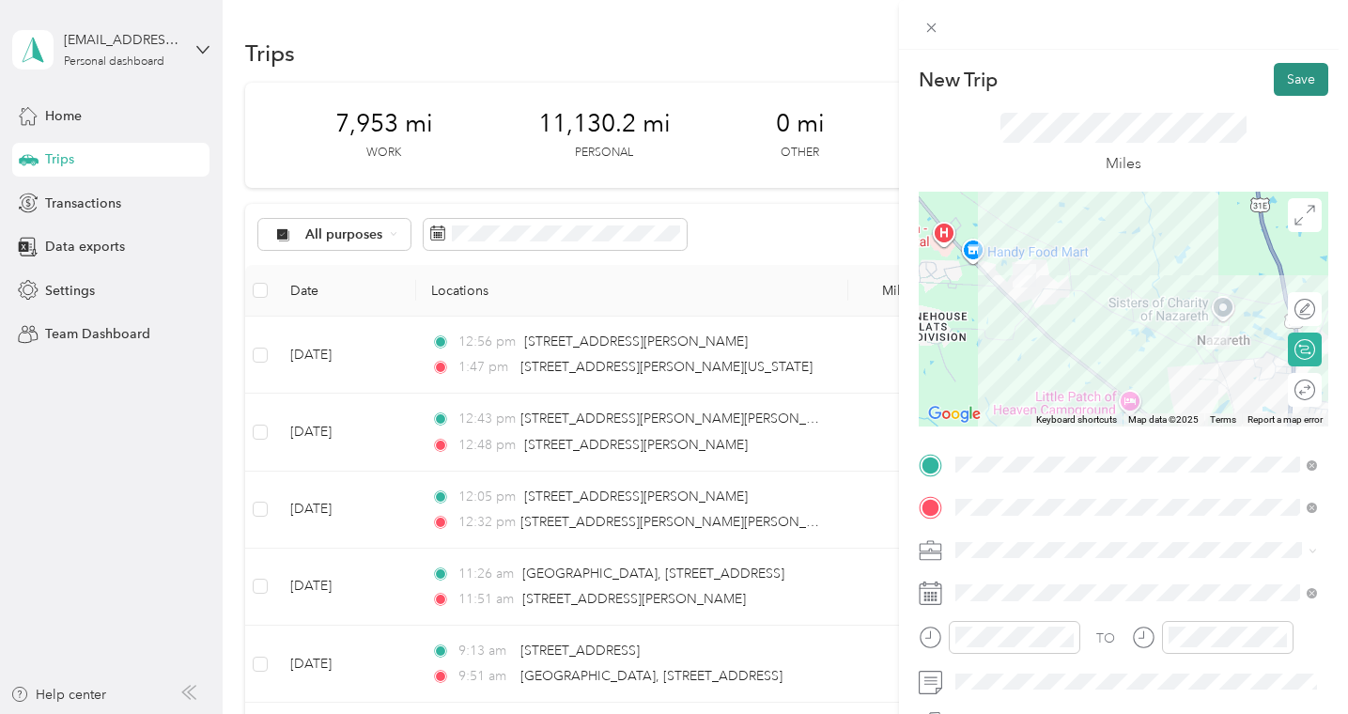
click at [1297, 76] on button "Save" at bounding box center [1301, 79] width 54 height 33
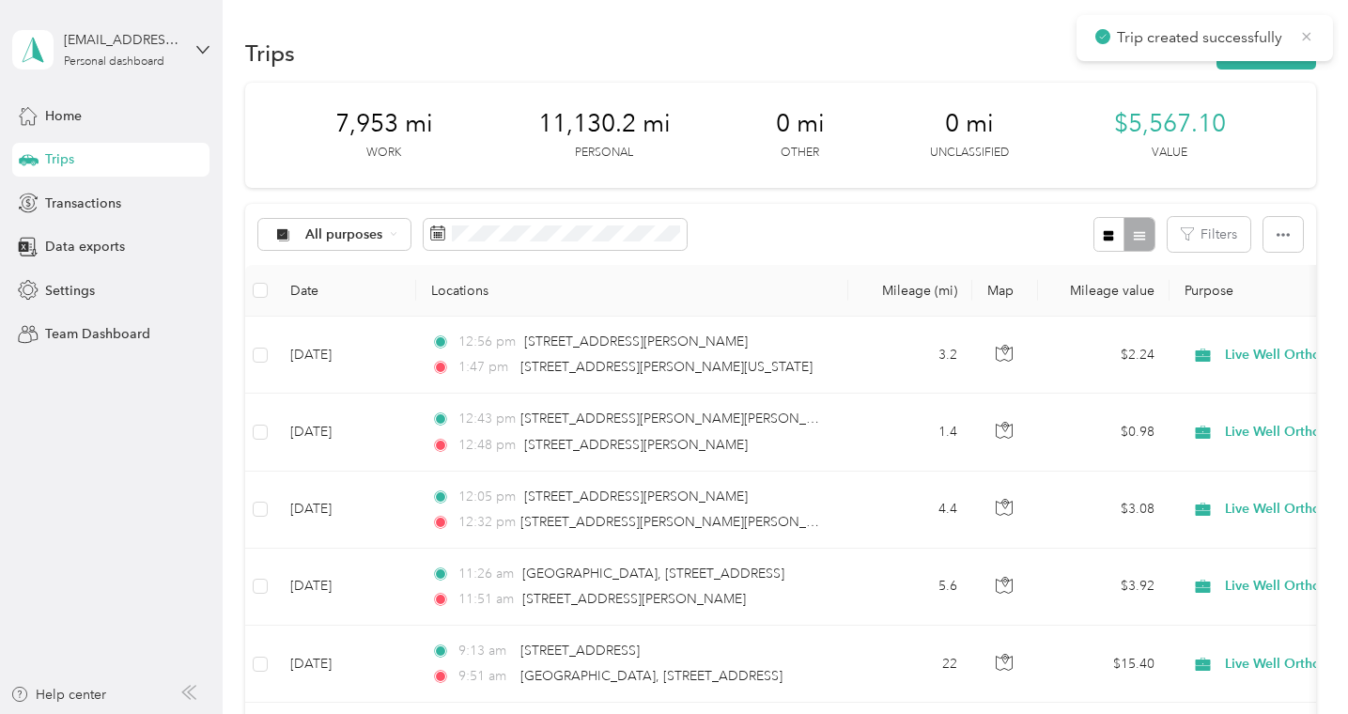
click at [1306, 34] on icon at bounding box center [1306, 36] width 15 height 17
click at [1244, 55] on icon "button" at bounding box center [1237, 54] width 22 height 22
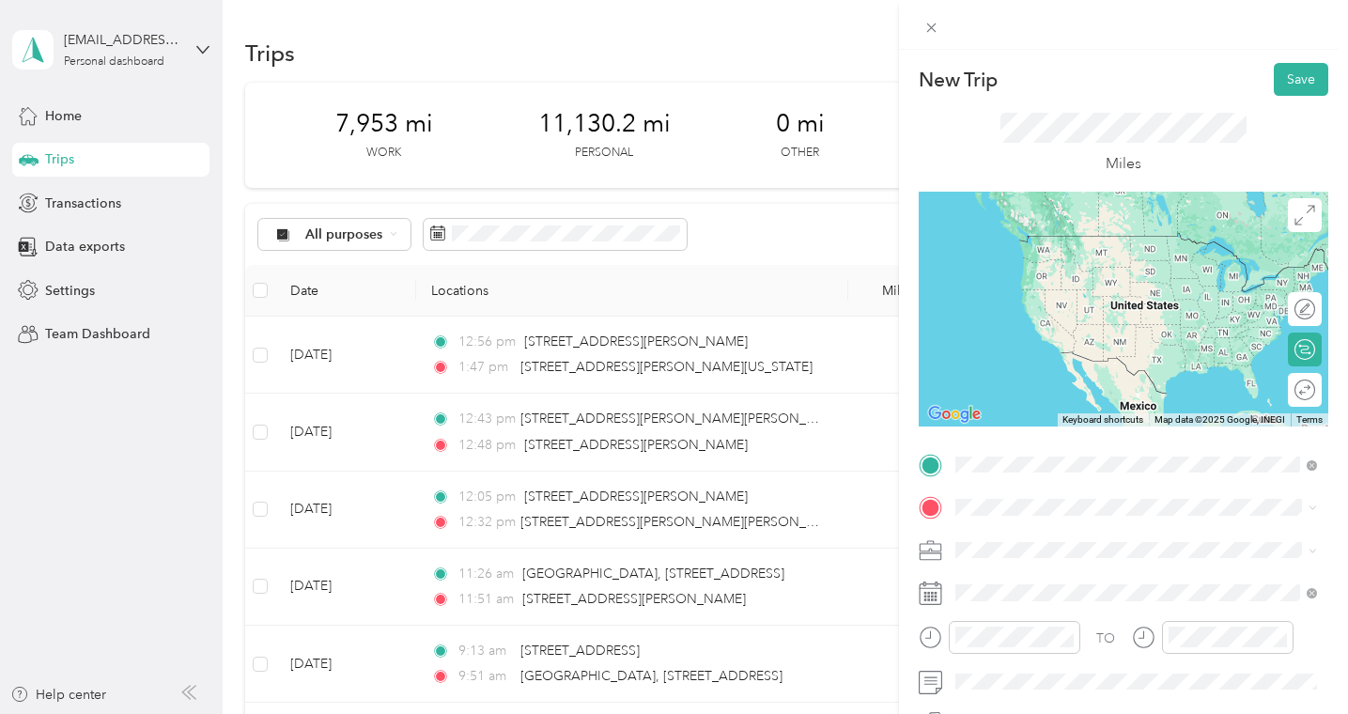
click at [1034, 537] on span "[STREET_ADDRESS][PERSON_NAME][US_STATE]" at bounding box center [1136, 532] width 292 height 17
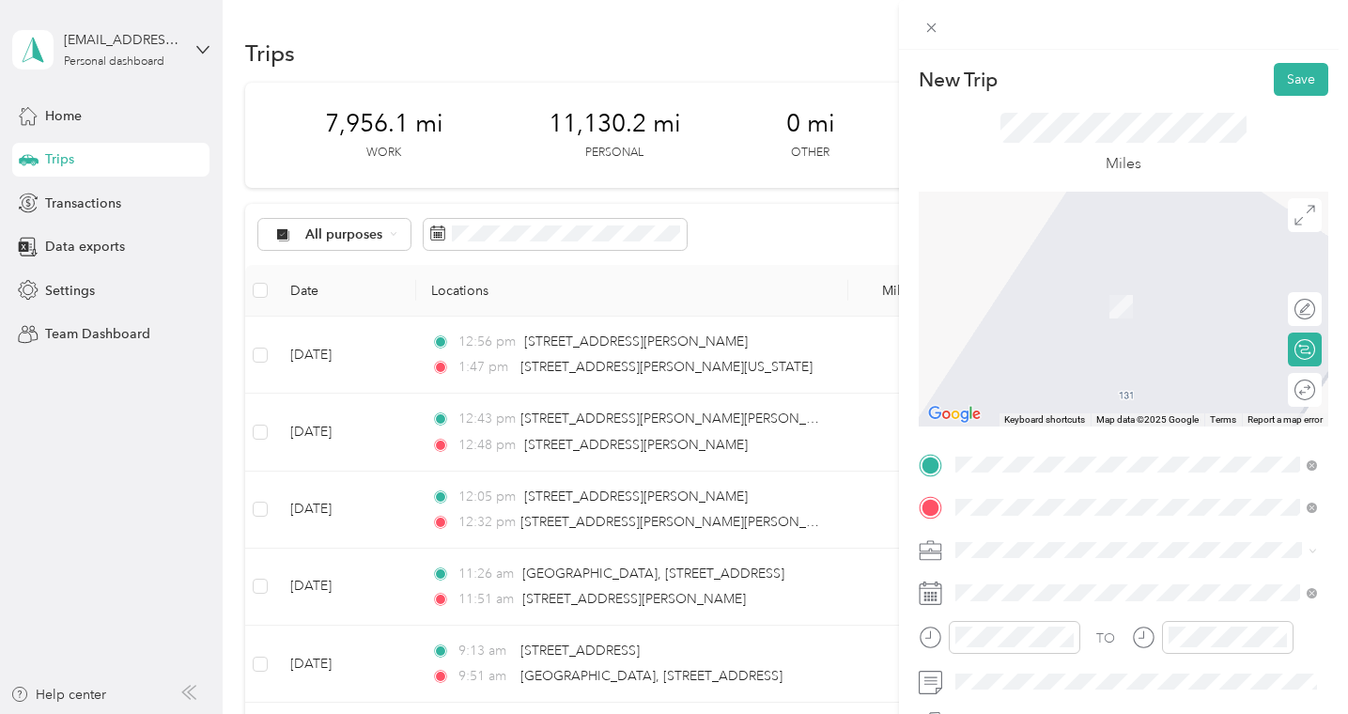
click at [1064, 326] on span "[STREET_ADDRESS][US_STATE]" at bounding box center [1084, 317] width 188 height 17
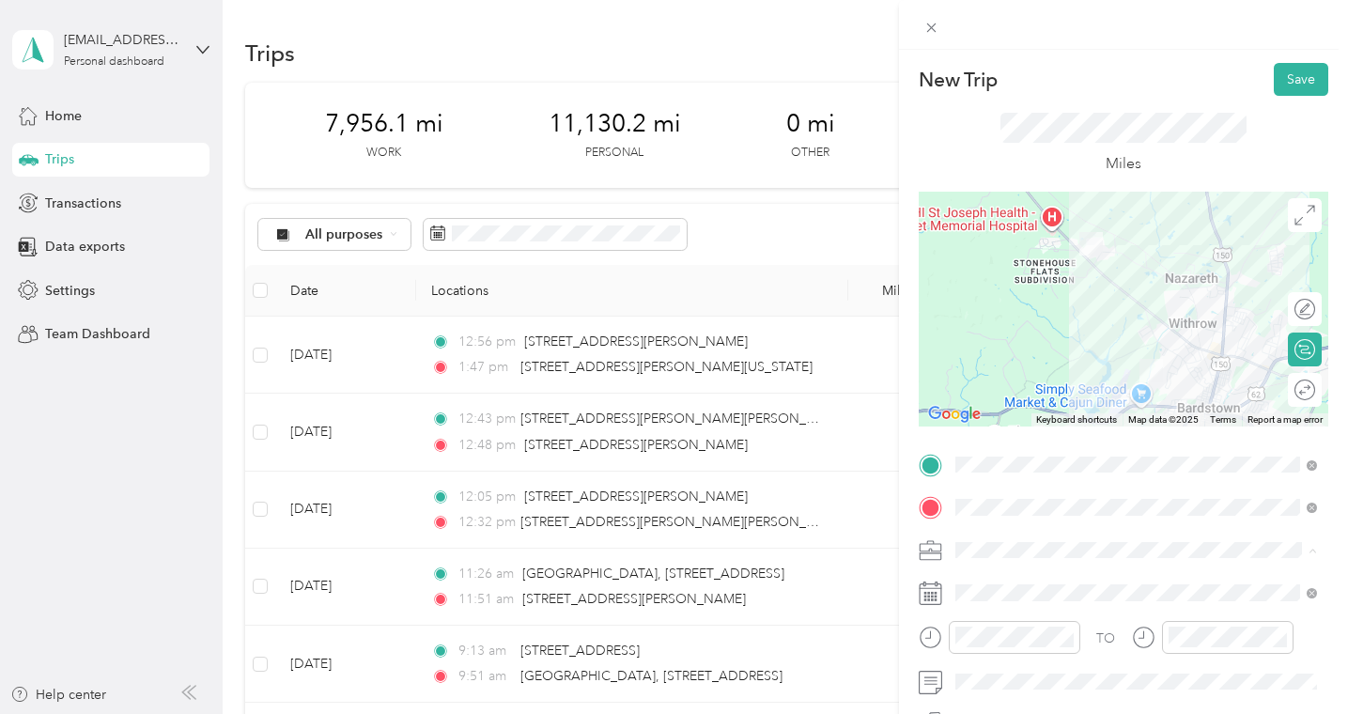
click at [1007, 350] on span "Live Well Ortho" at bounding box center [1008, 353] width 92 height 16
click at [934, 593] on icon at bounding box center [930, 593] width 23 height 23
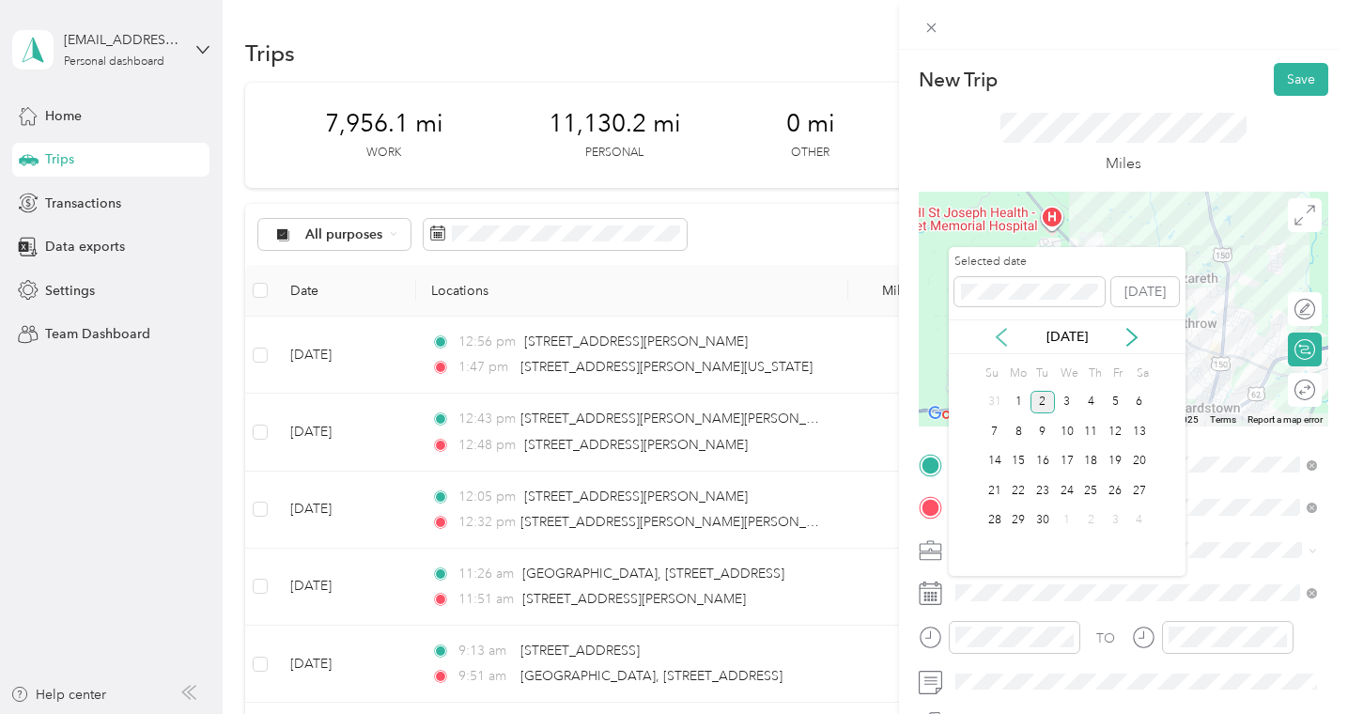
click at [1001, 332] on icon at bounding box center [1001, 337] width 9 height 17
click at [1019, 462] on div "11" at bounding box center [1018, 461] width 24 height 23
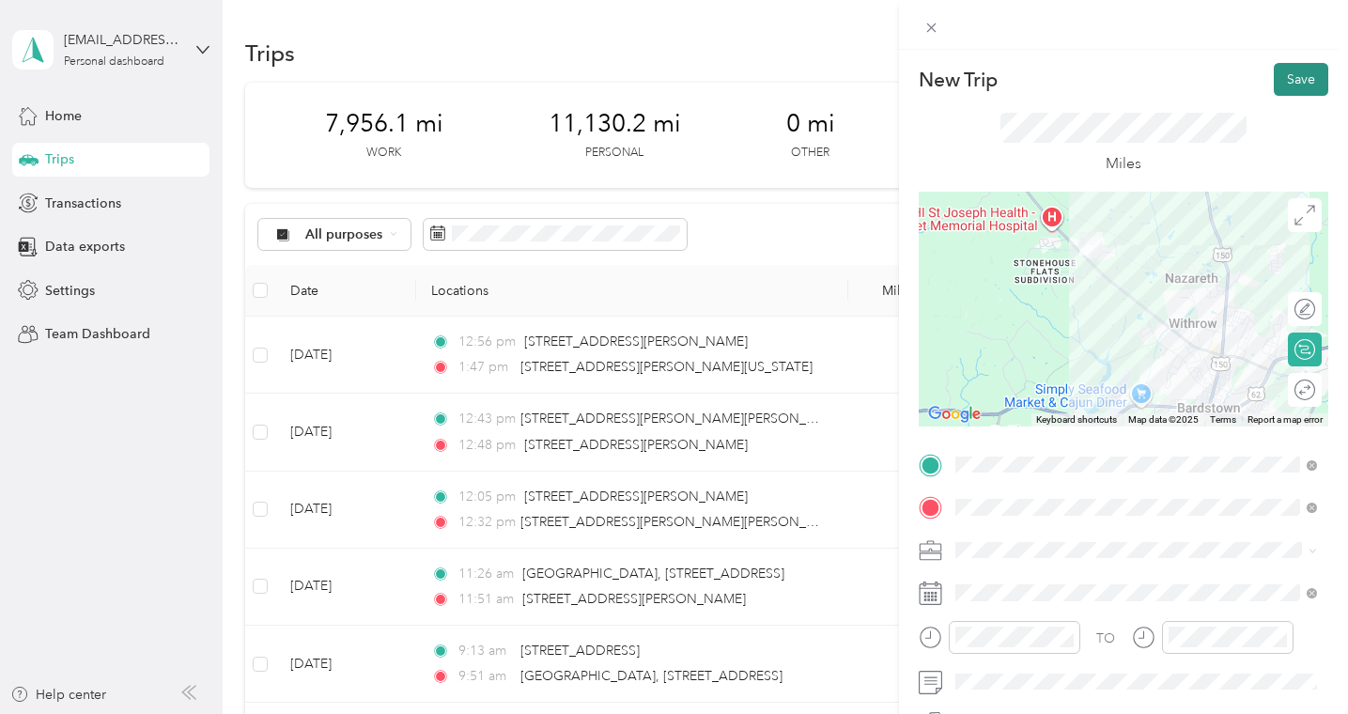
click at [1295, 86] on button "Save" at bounding box center [1301, 79] width 54 height 33
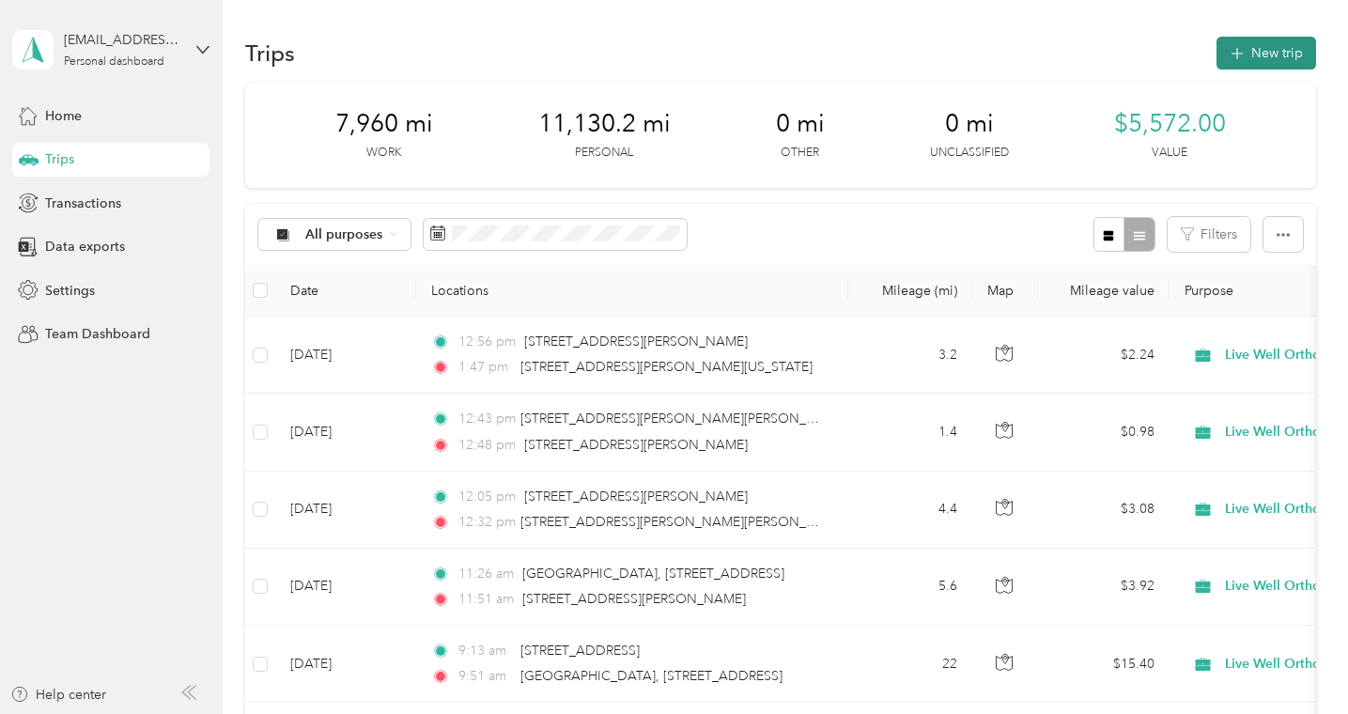
click at [1285, 46] on button "New trip" at bounding box center [1267, 53] width 100 height 33
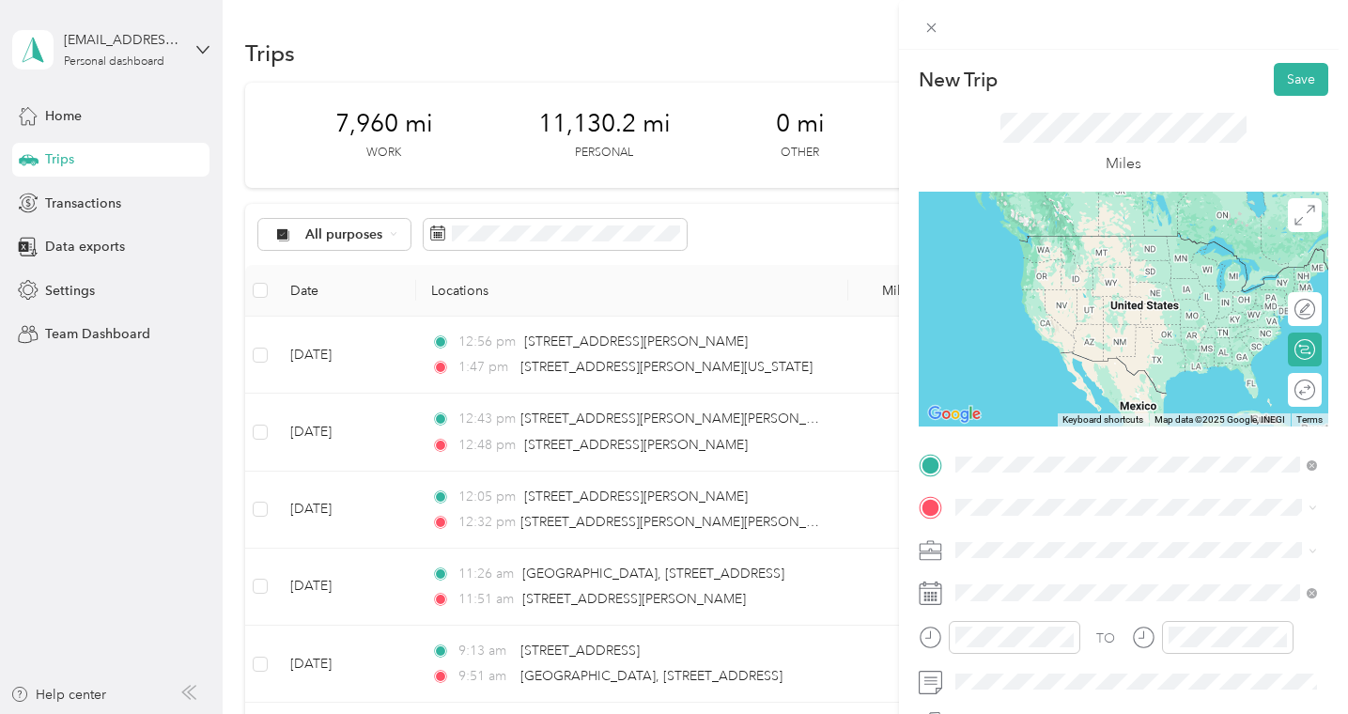
click at [1125, 283] on span "[STREET_ADDRESS][US_STATE]" at bounding box center [1084, 274] width 188 height 17
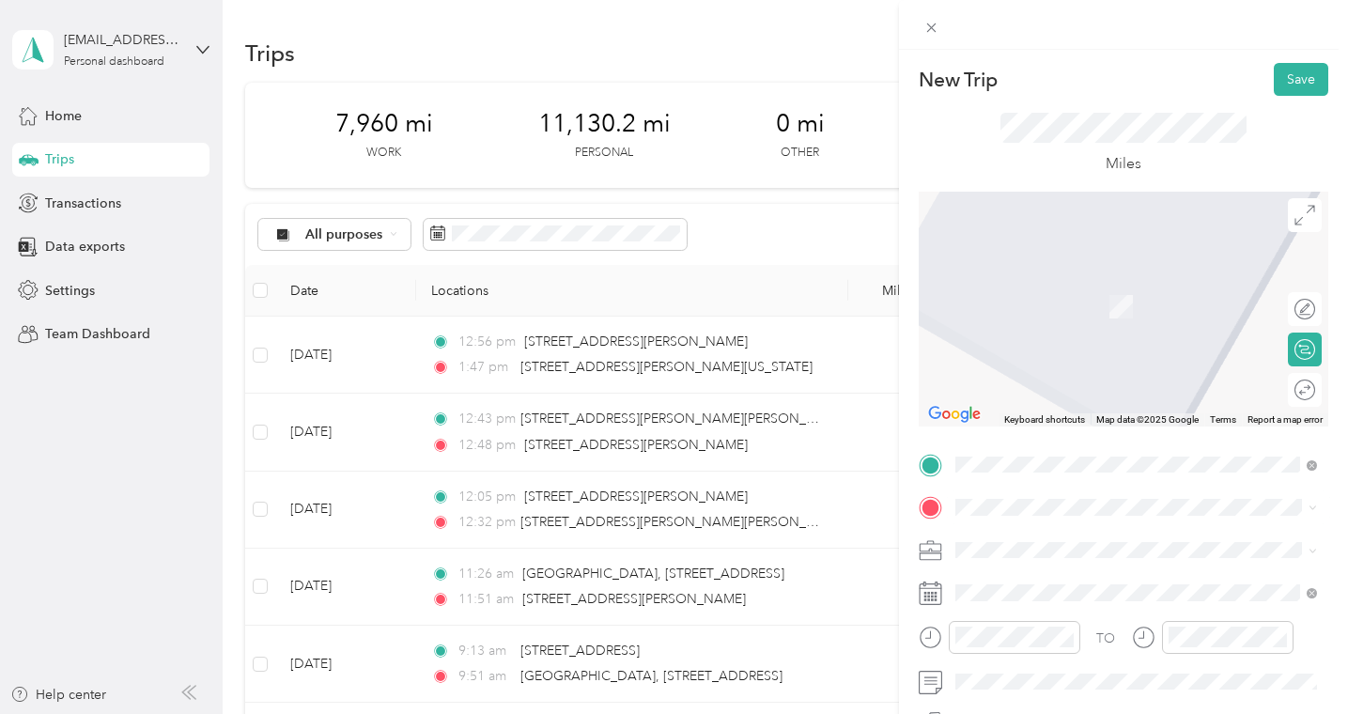
click at [1036, 279] on span "[STREET_ADDRESS][PERSON_NAME][US_STATE]" at bounding box center [1136, 278] width 292 height 17
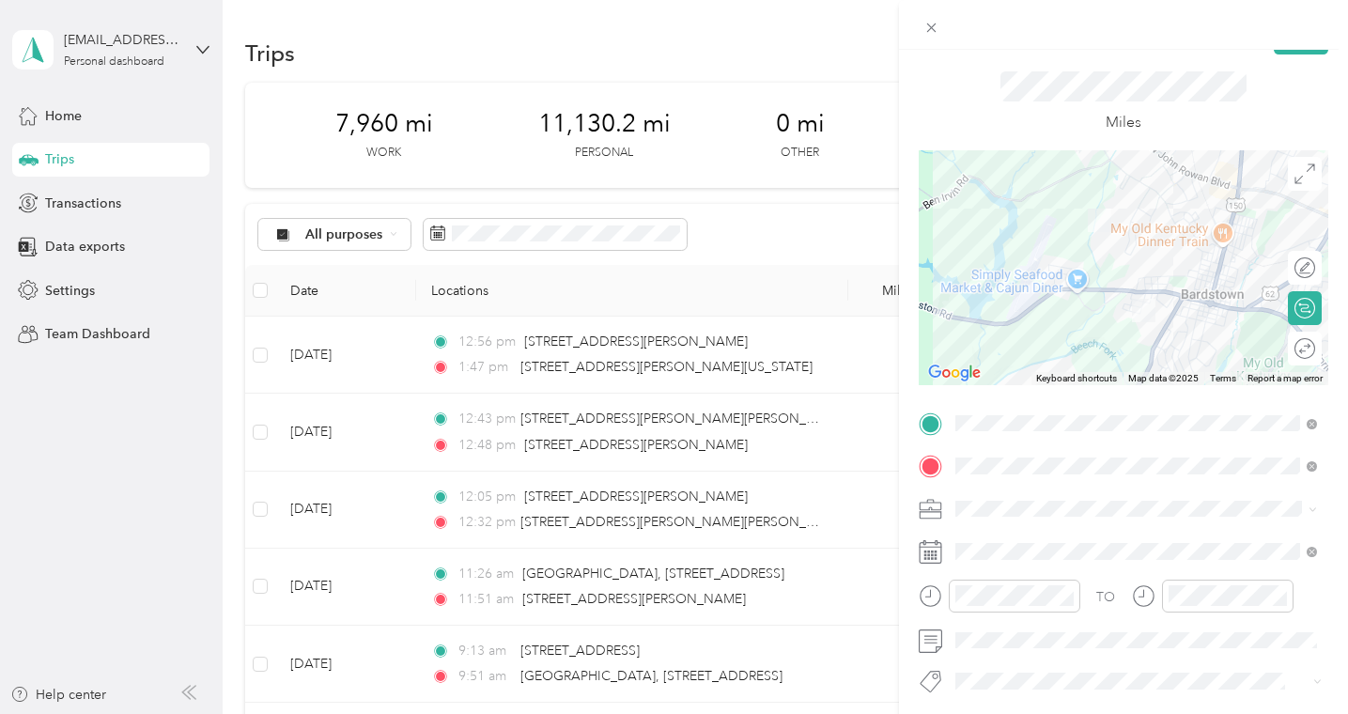
scroll to position [49, 0]
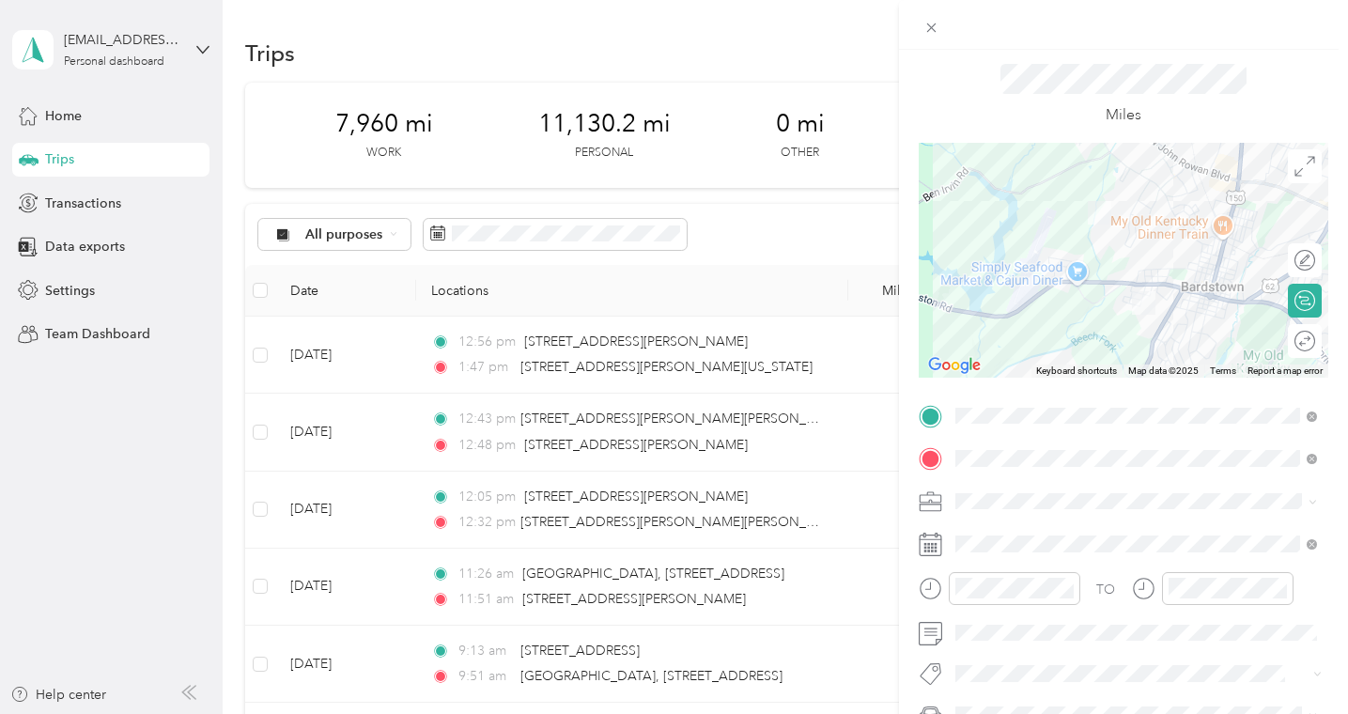
click at [1003, 298] on span "Live Well Ortho" at bounding box center [1008, 301] width 92 height 16
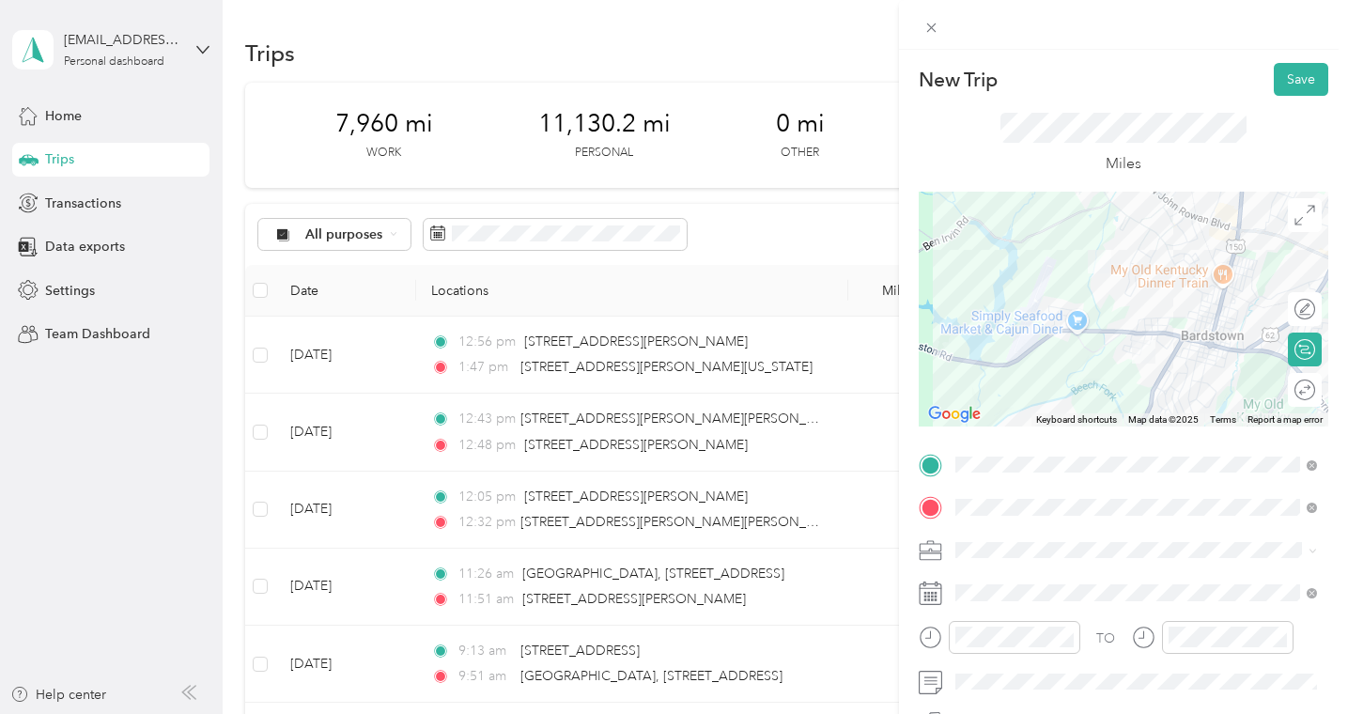
scroll to position [40, 0]
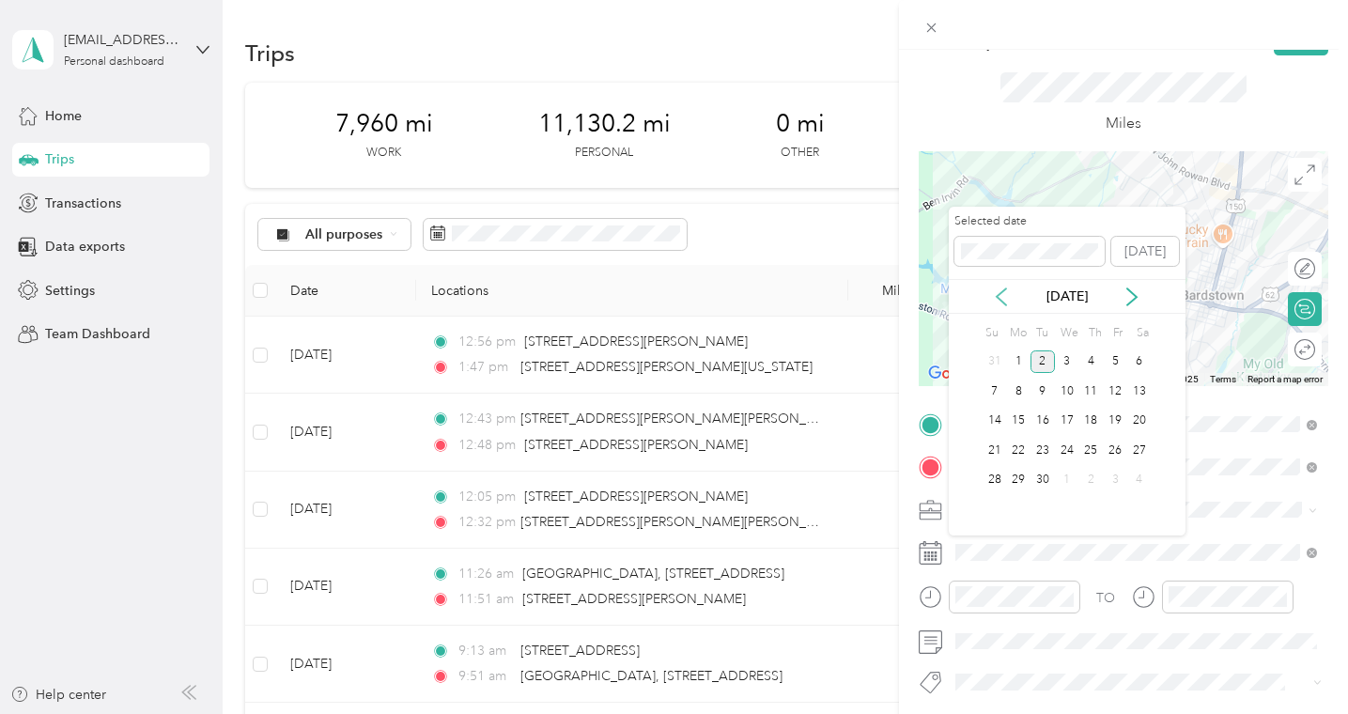
click at [1000, 297] on icon at bounding box center [1001, 297] width 19 height 19
click at [1024, 416] on div "11" at bounding box center [1018, 421] width 24 height 23
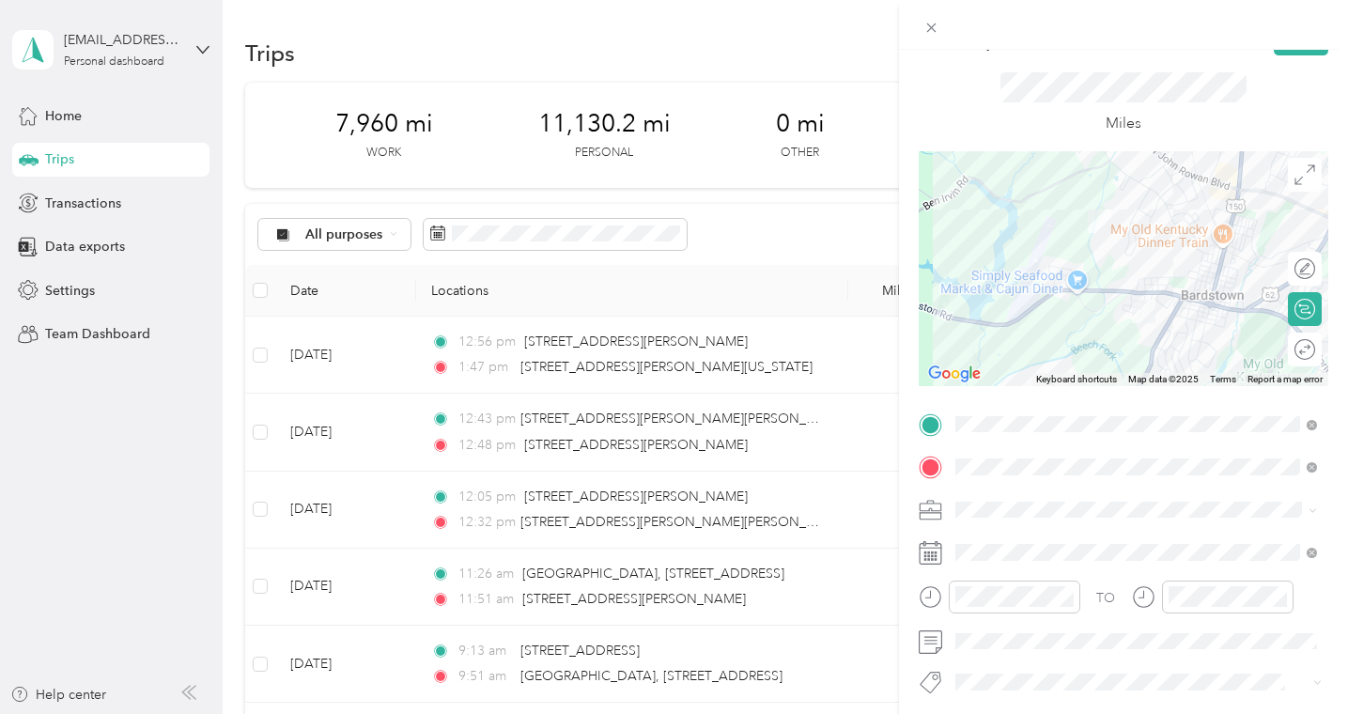
scroll to position [0, 0]
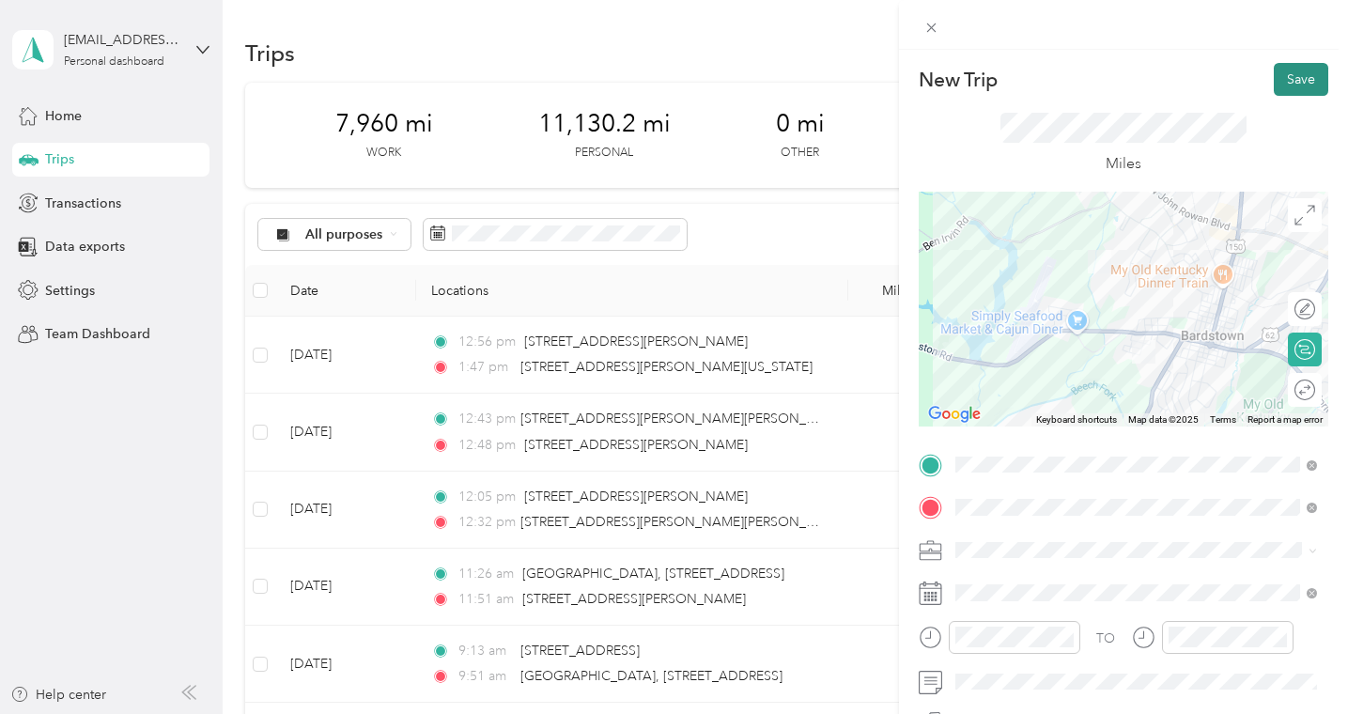
click at [1301, 78] on button "Save" at bounding box center [1301, 79] width 54 height 33
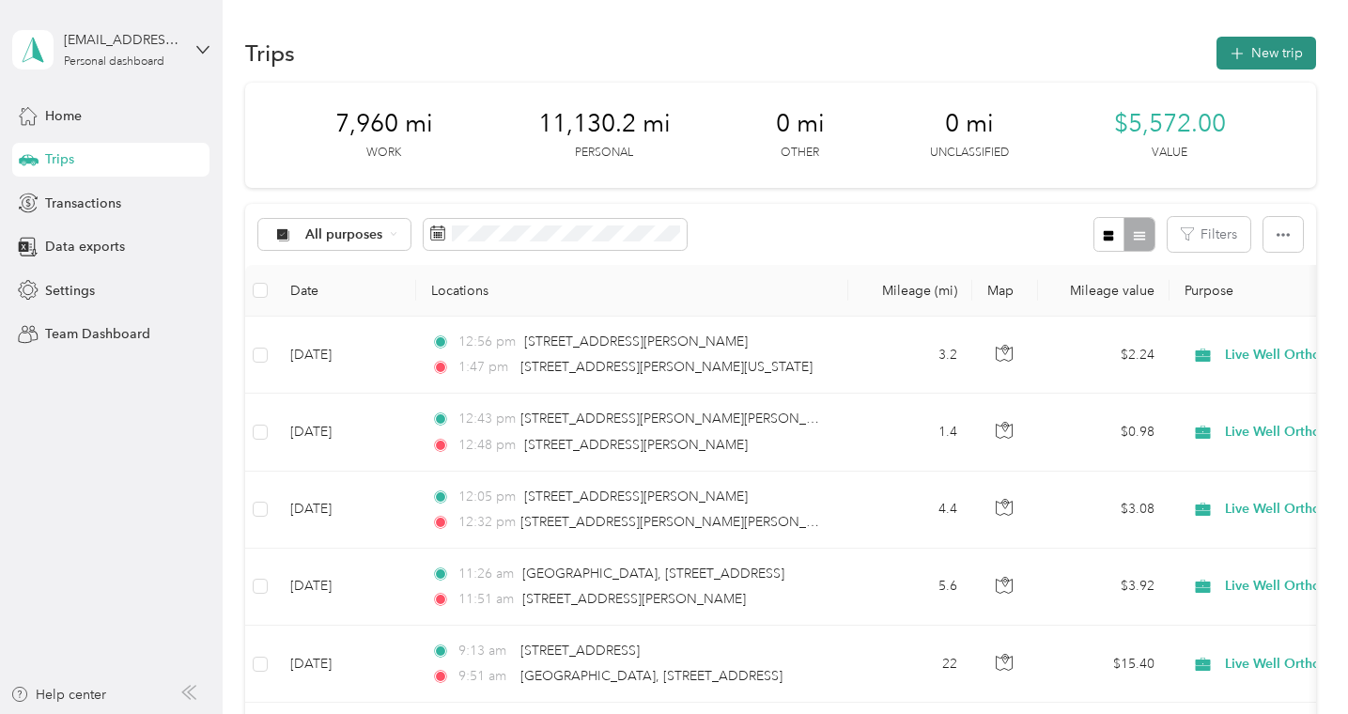
click at [1244, 57] on icon "button" at bounding box center [1237, 54] width 22 height 22
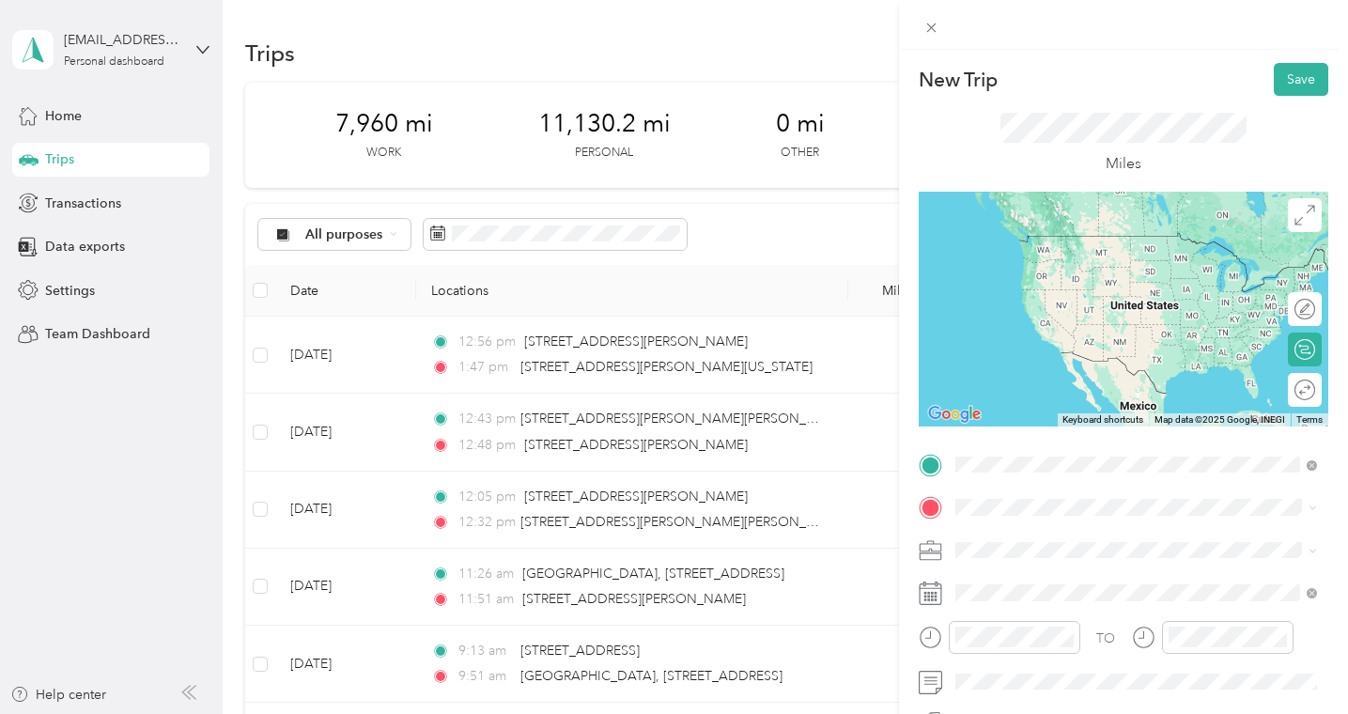
click at [1122, 238] on span "[STREET_ADDRESS][PERSON_NAME][US_STATE]" at bounding box center [1136, 235] width 292 height 17
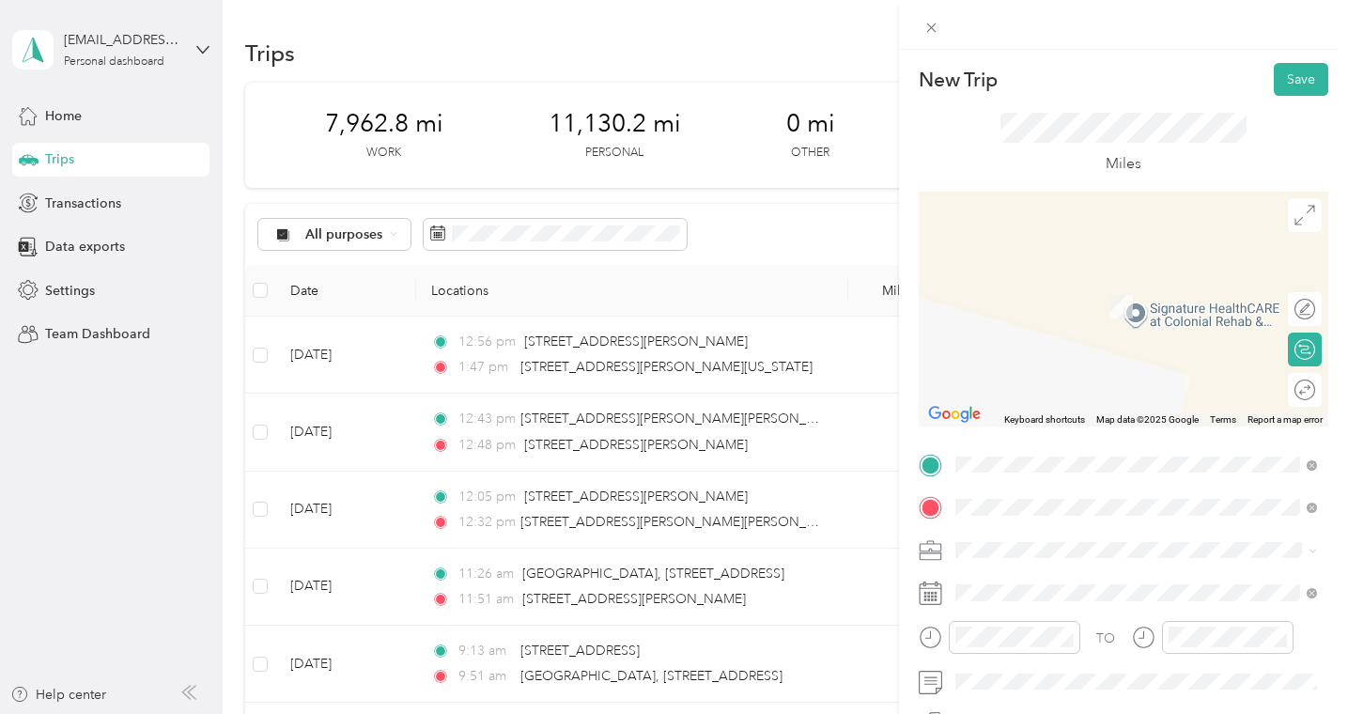
click at [1107, 288] on span "[STREET_ADDRESS][PERSON_NAME][US_STATE]" at bounding box center [1136, 279] width 292 height 17
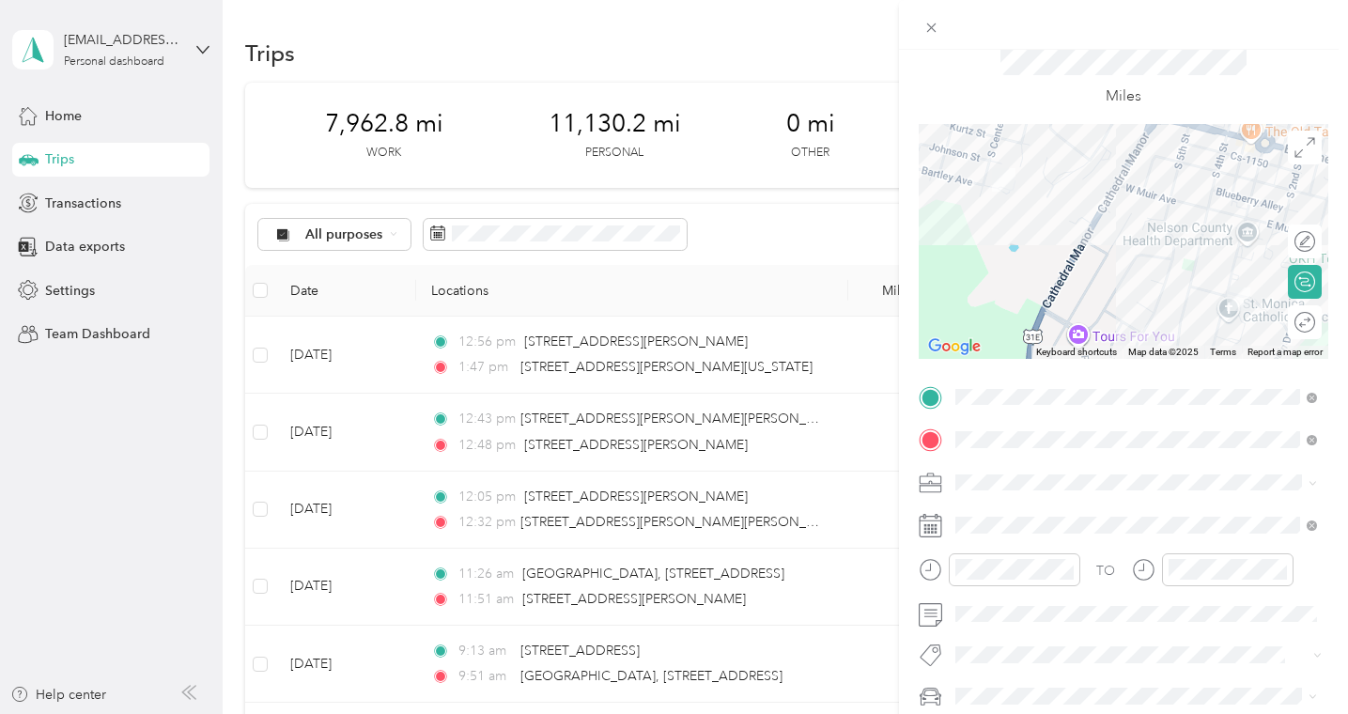
scroll to position [70, 0]
click at [1020, 282] on span "Live Well Ortho" at bounding box center [1008, 283] width 92 height 16
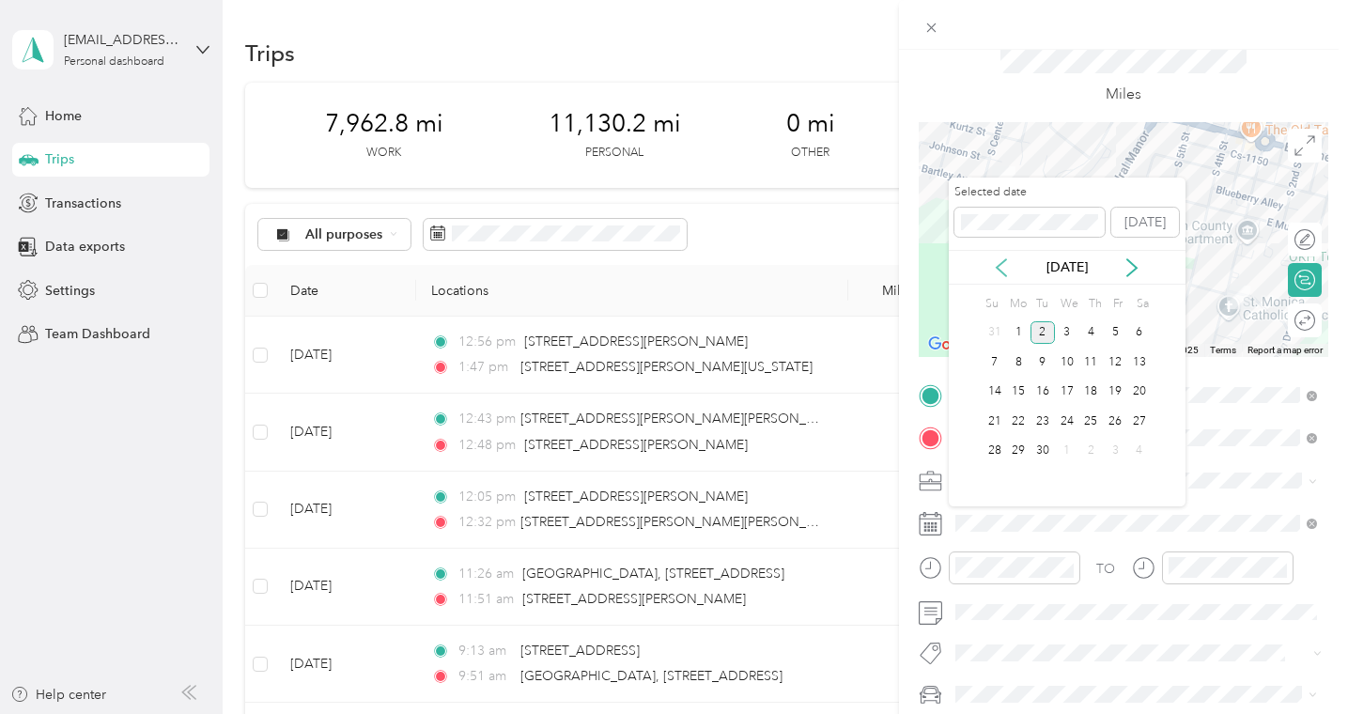
click at [1006, 270] on icon at bounding box center [1001, 267] width 19 height 19
click at [1021, 392] on div "11" at bounding box center [1018, 392] width 24 height 23
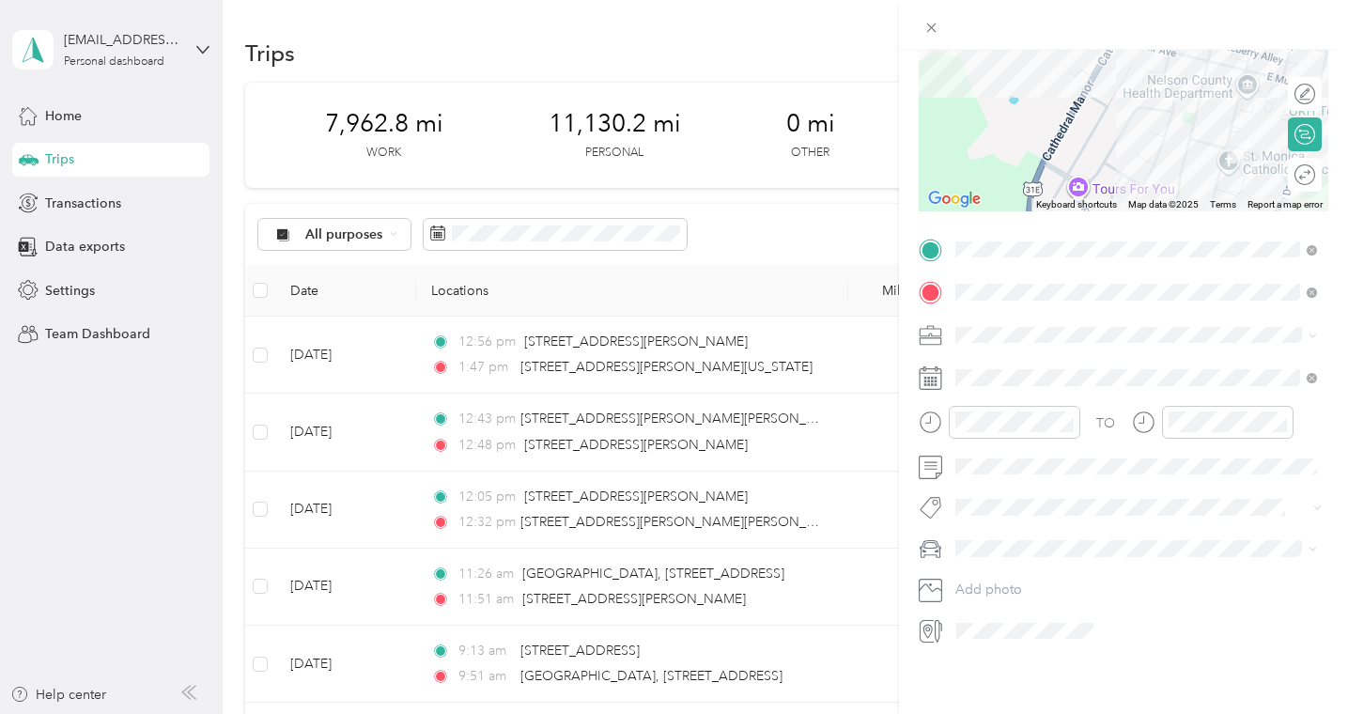
scroll to position [0, 0]
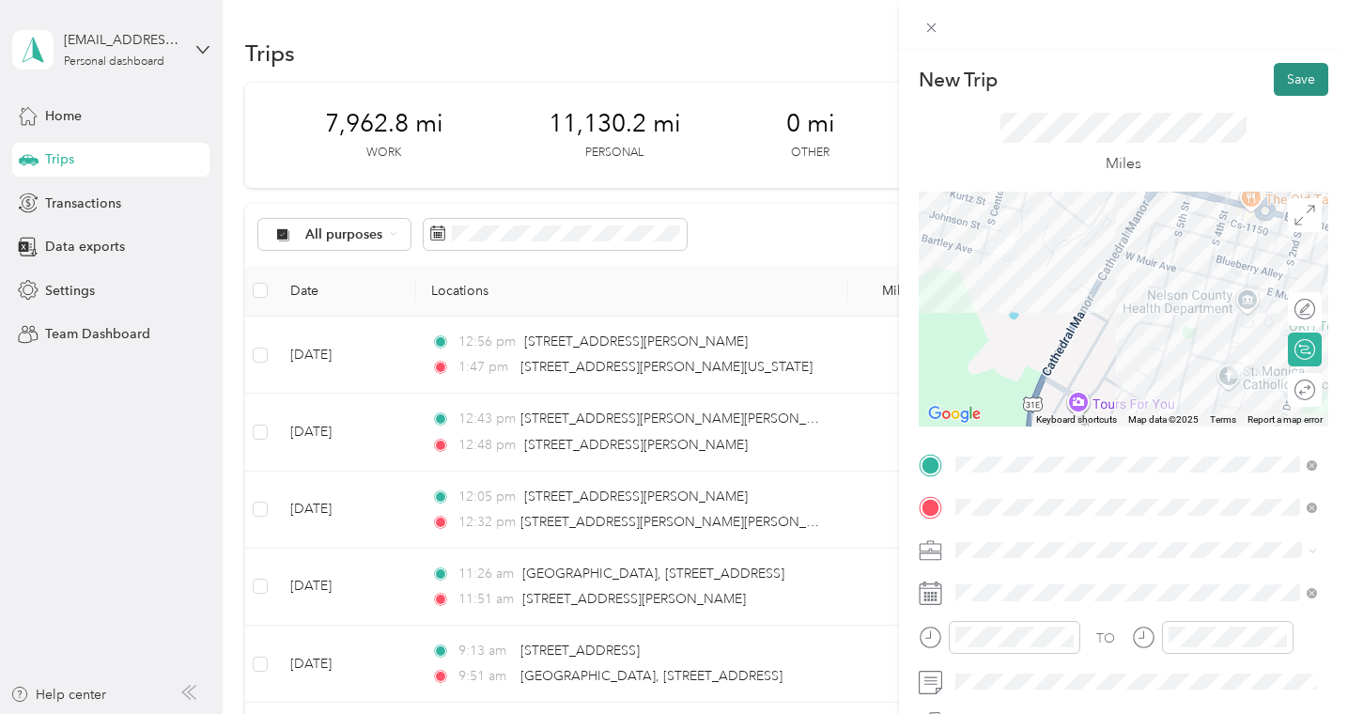
click at [1296, 78] on button "Save" at bounding box center [1301, 79] width 54 height 33
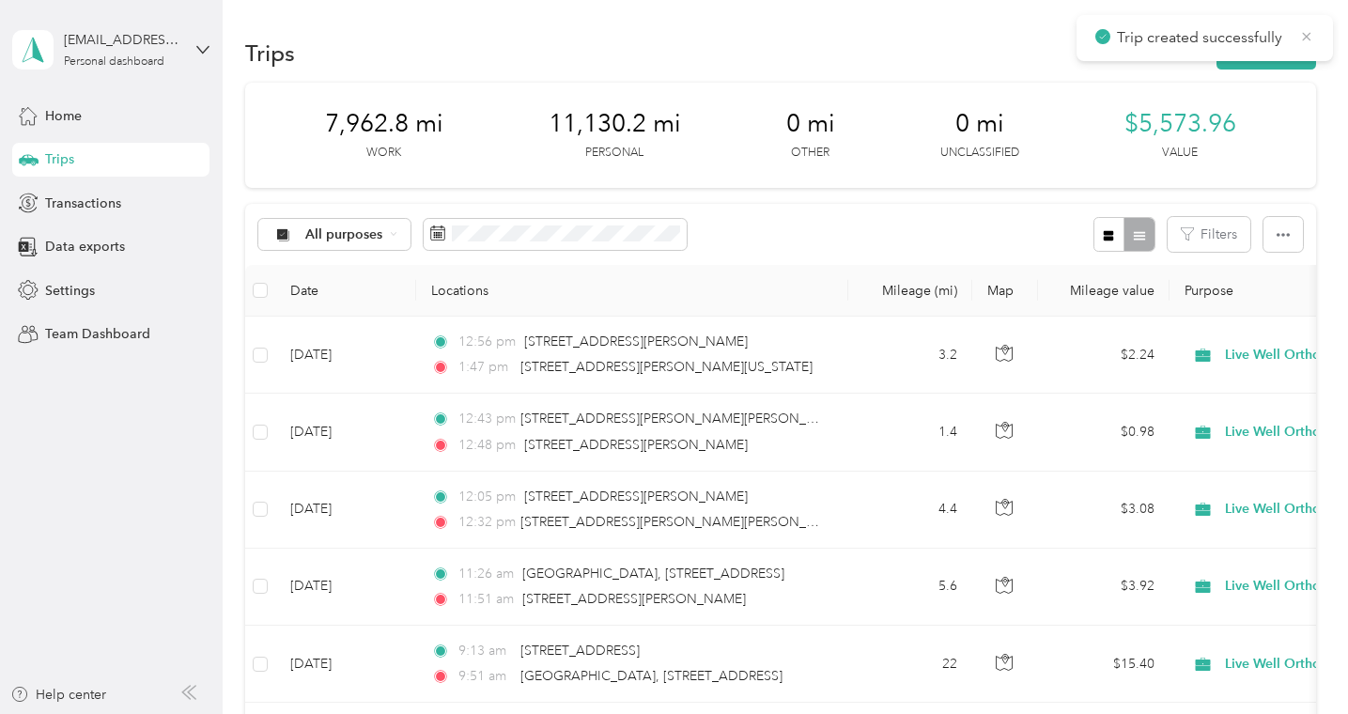
click at [1310, 38] on icon at bounding box center [1306, 36] width 15 height 17
click at [1265, 55] on button "New trip" at bounding box center [1267, 53] width 100 height 33
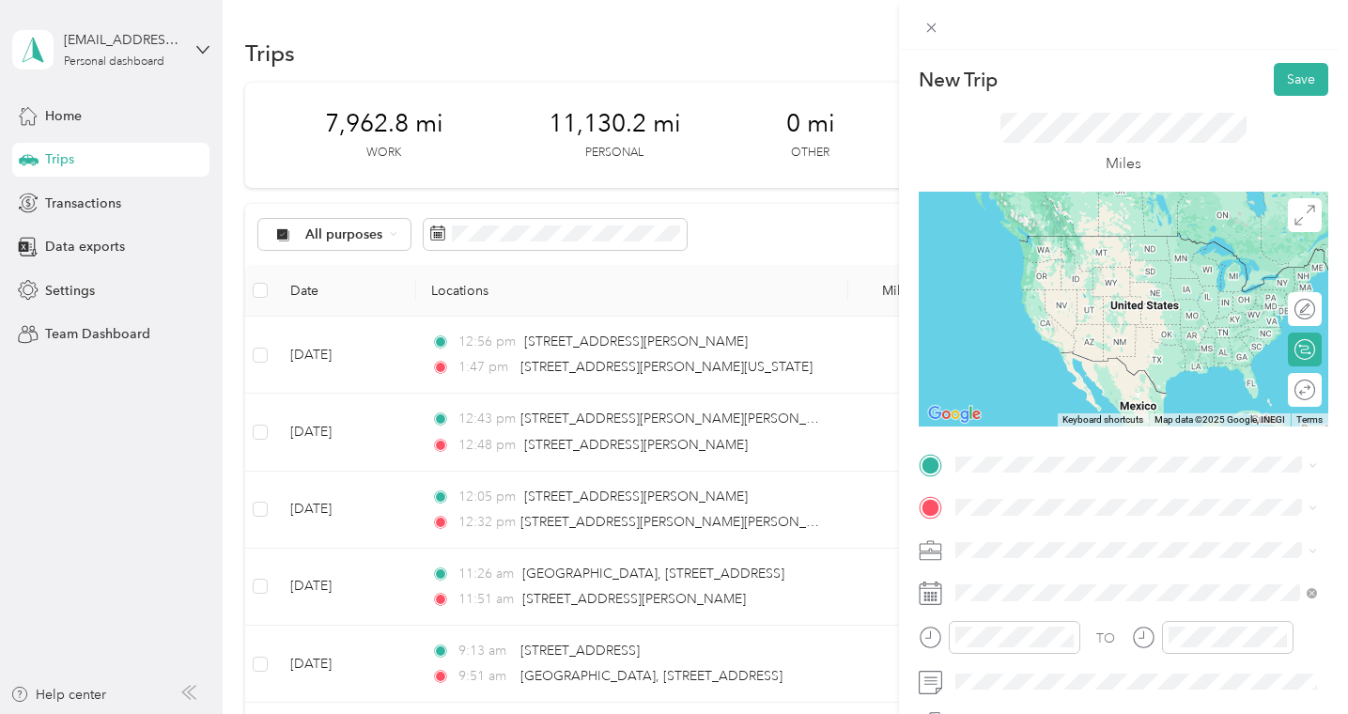
click at [1096, 243] on span "[STREET_ADDRESS][PERSON_NAME][US_STATE]" at bounding box center [1136, 235] width 292 height 17
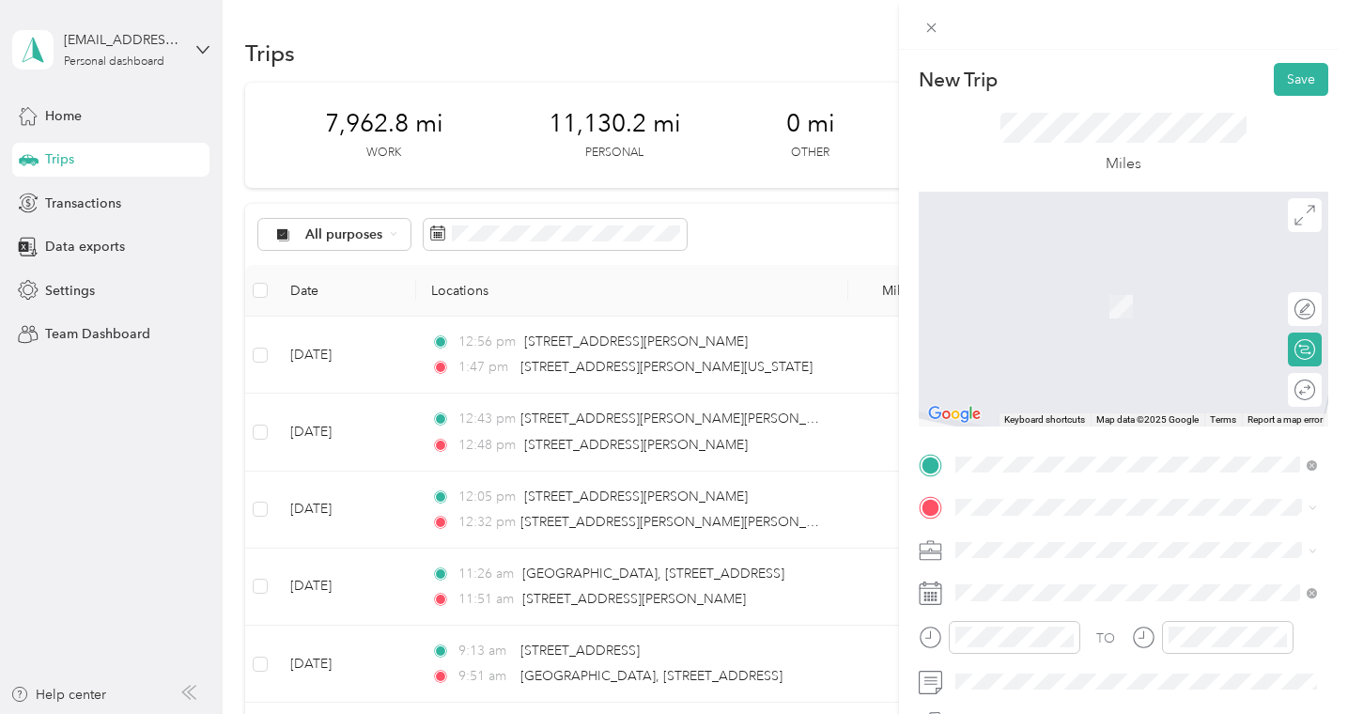
click at [980, 522] on div "TO Add photo" at bounding box center [1124, 656] width 410 height 412
click at [1077, 350] on span "[STREET_ADDRESS][US_STATE]" at bounding box center [1084, 351] width 188 height 17
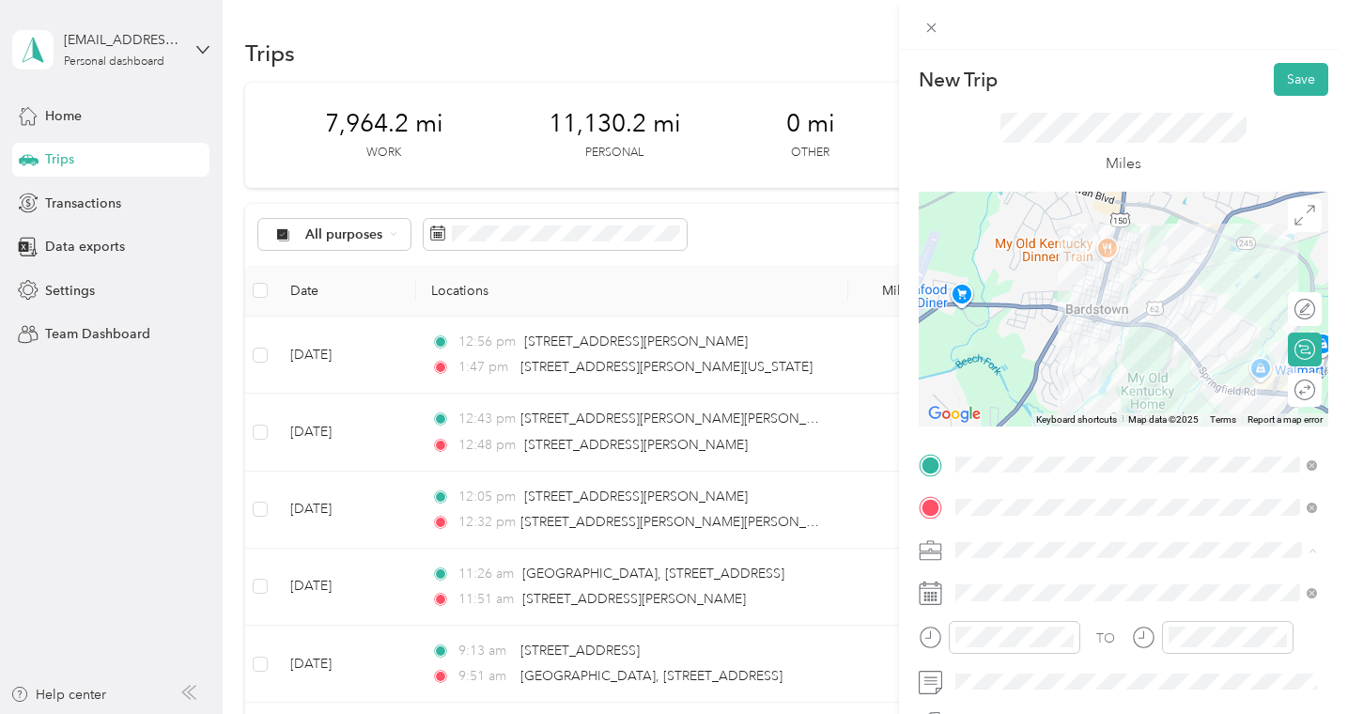
click at [1000, 352] on span "Live Well Ortho" at bounding box center [1008, 353] width 92 height 16
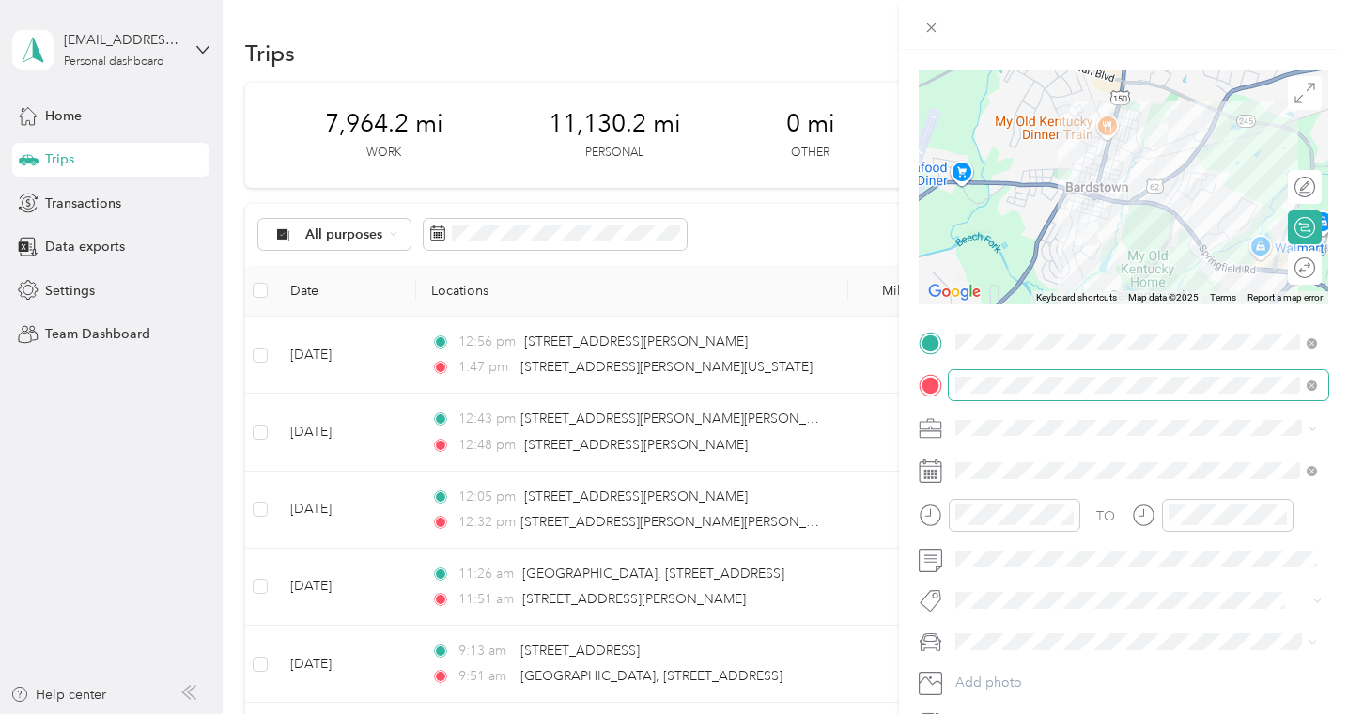
scroll to position [147, 0]
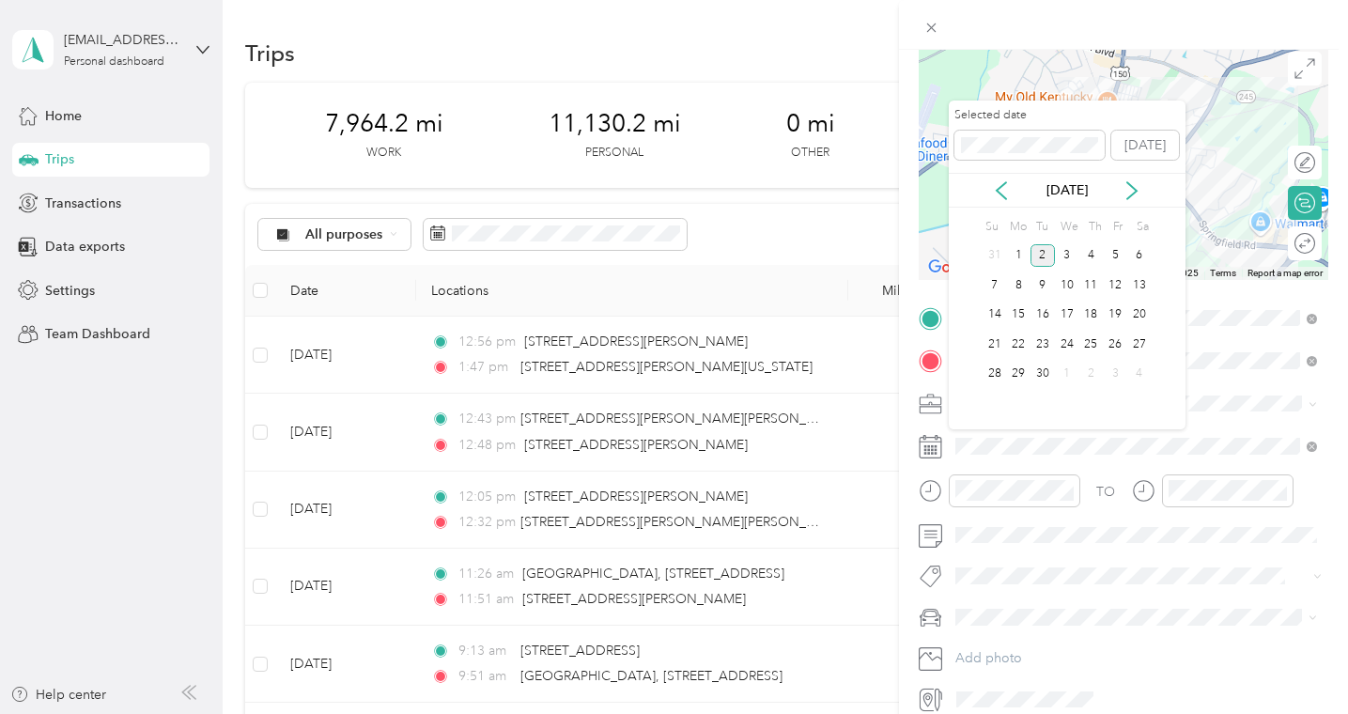
click at [1011, 189] on div "[DATE]" at bounding box center [1067, 190] width 237 height 20
click at [998, 188] on icon at bounding box center [1001, 190] width 9 height 17
click at [1020, 309] on div "11" at bounding box center [1018, 314] width 24 height 23
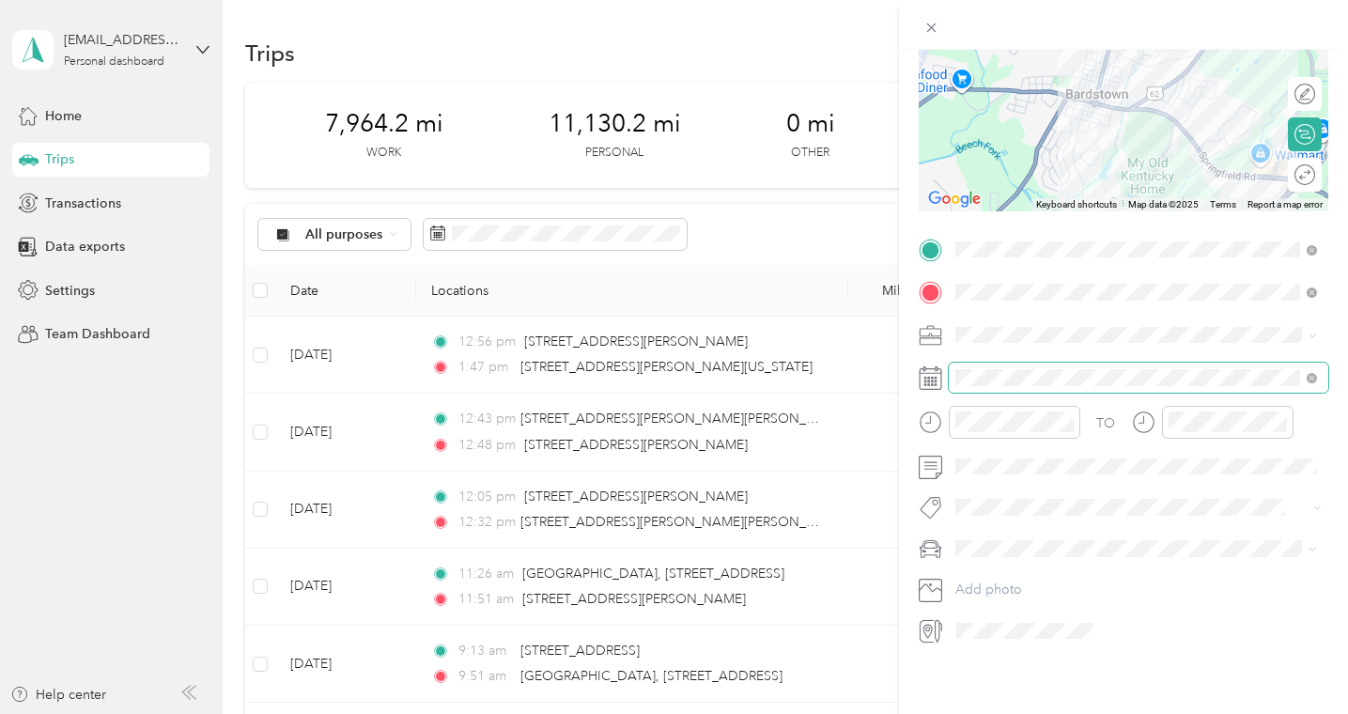
scroll to position [0, 0]
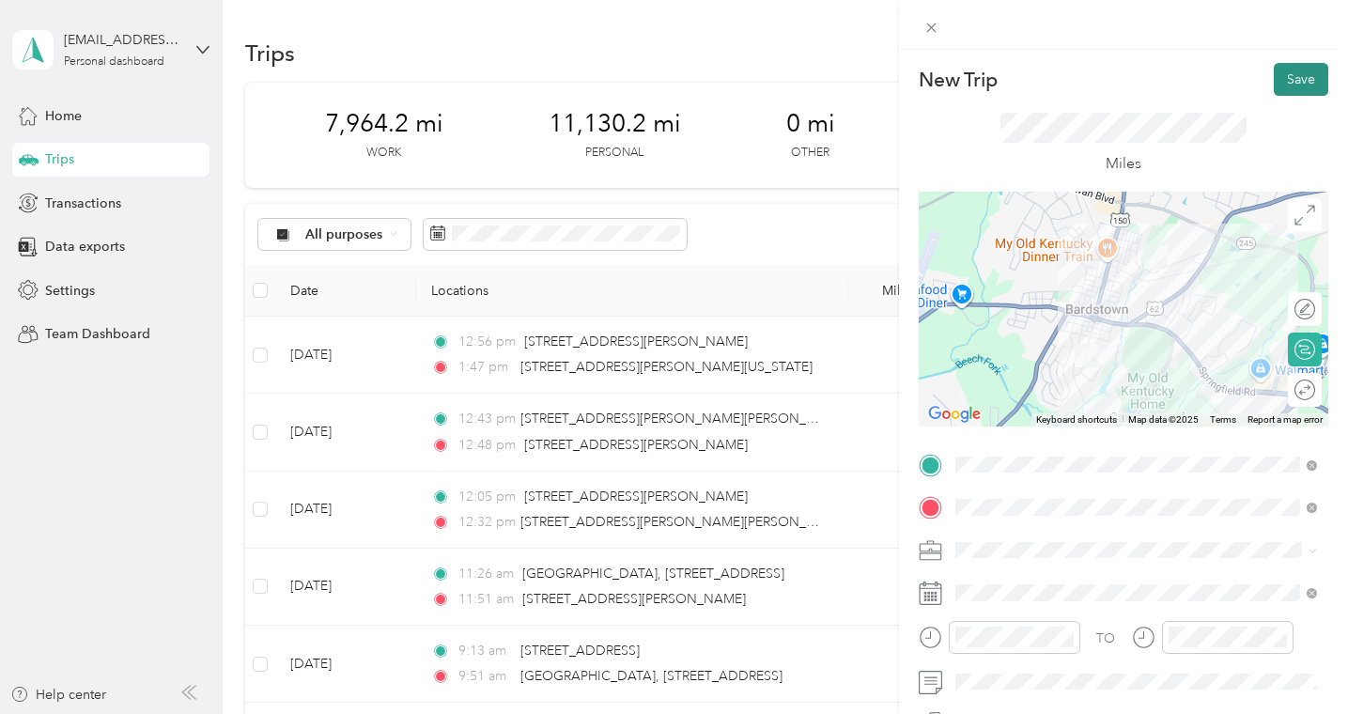
click at [1294, 81] on button "Save" at bounding box center [1301, 79] width 54 height 33
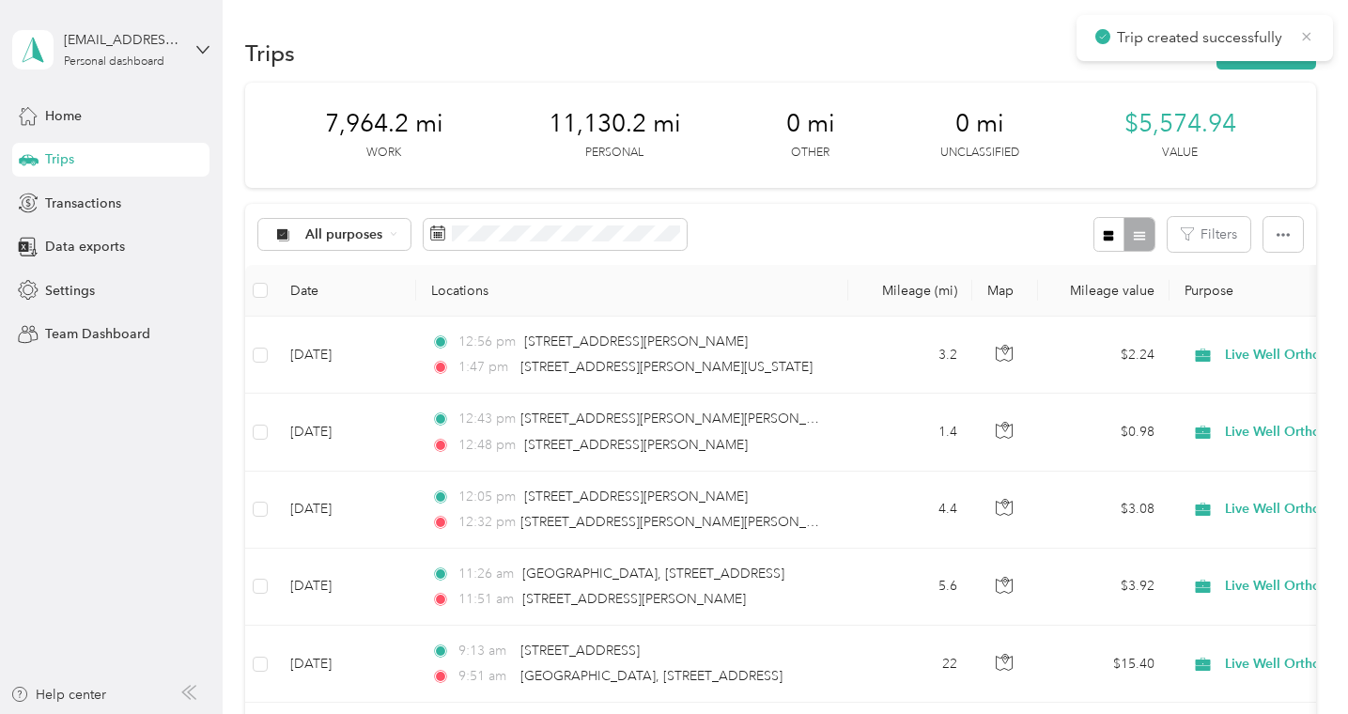
click at [1310, 37] on icon at bounding box center [1306, 36] width 15 height 17
click at [1269, 52] on button "New trip" at bounding box center [1267, 53] width 100 height 33
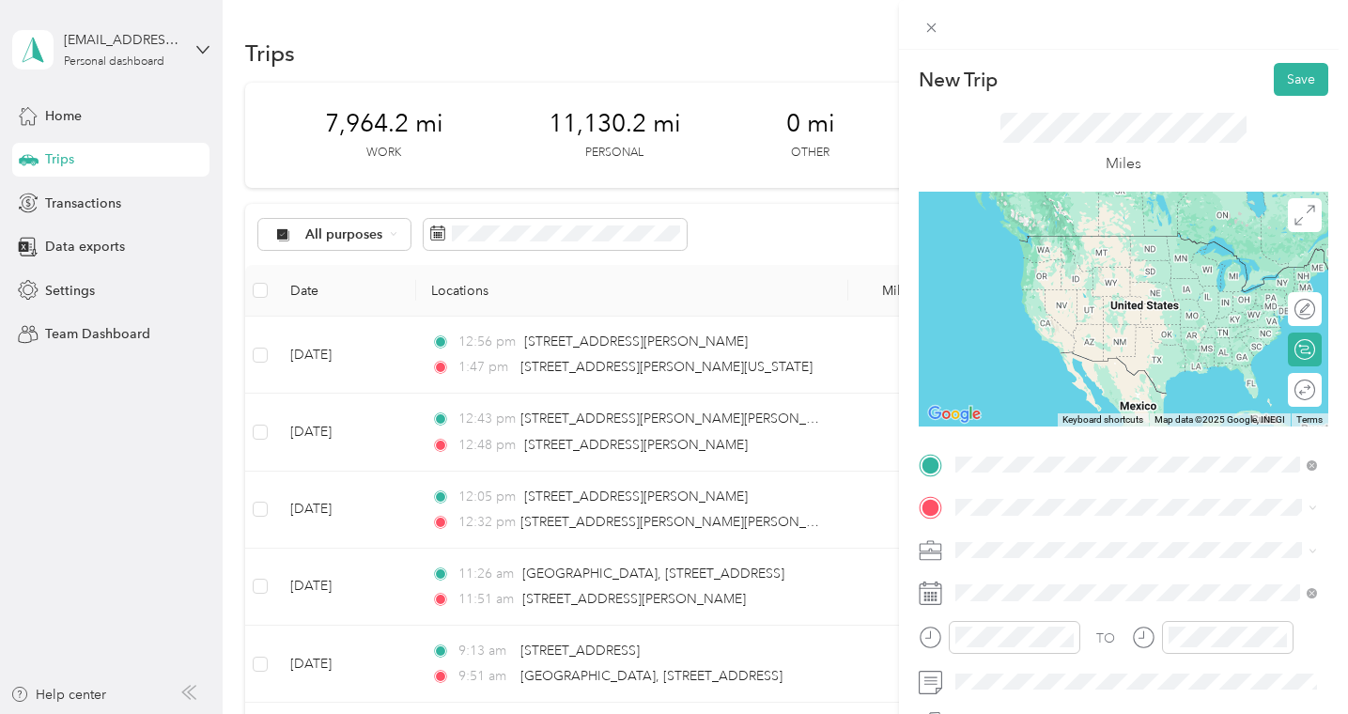
click at [1052, 541] on span "[STREET_ADDRESS][US_STATE]" at bounding box center [1084, 532] width 188 height 17
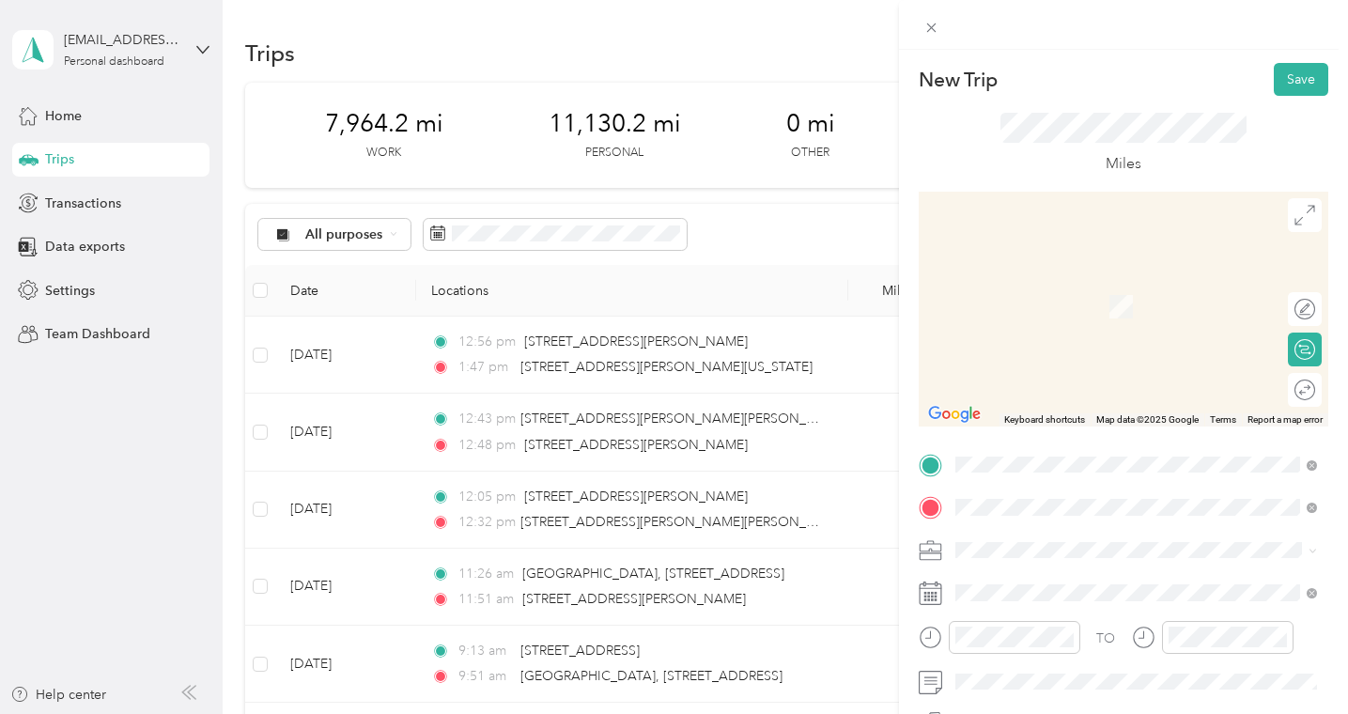
click at [1101, 575] on span "[STREET_ADDRESS][US_STATE]" at bounding box center [1084, 575] width 188 height 17
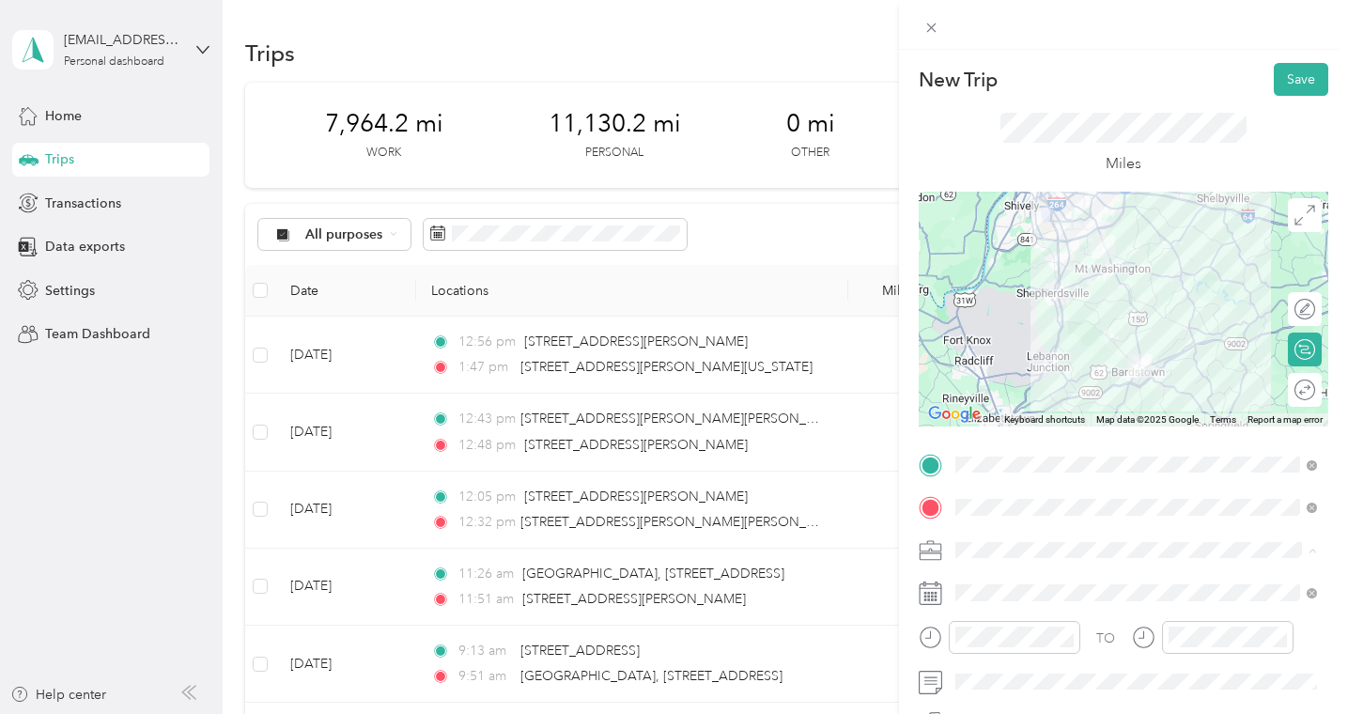
click at [997, 348] on span "Live Well Ortho" at bounding box center [1008, 353] width 92 height 16
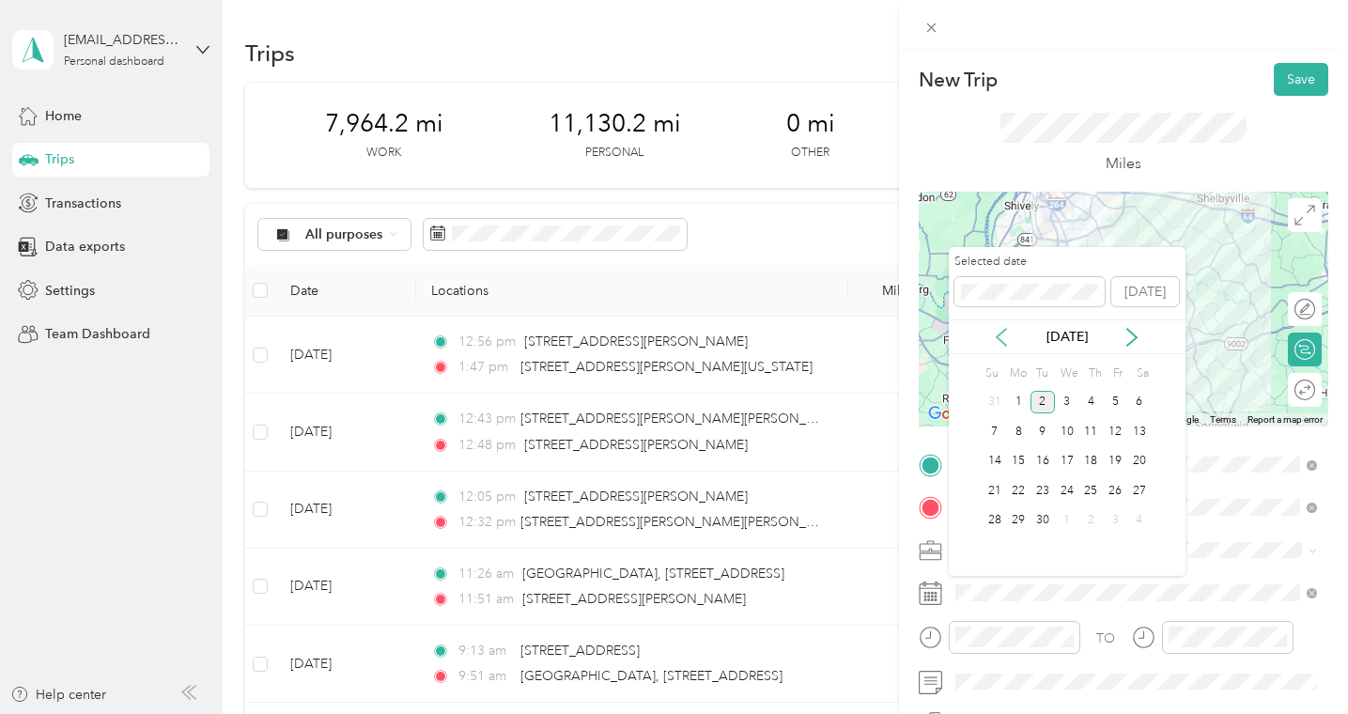
click at [997, 331] on icon at bounding box center [1001, 337] width 19 height 19
click at [1018, 459] on div "11" at bounding box center [1018, 461] width 24 height 23
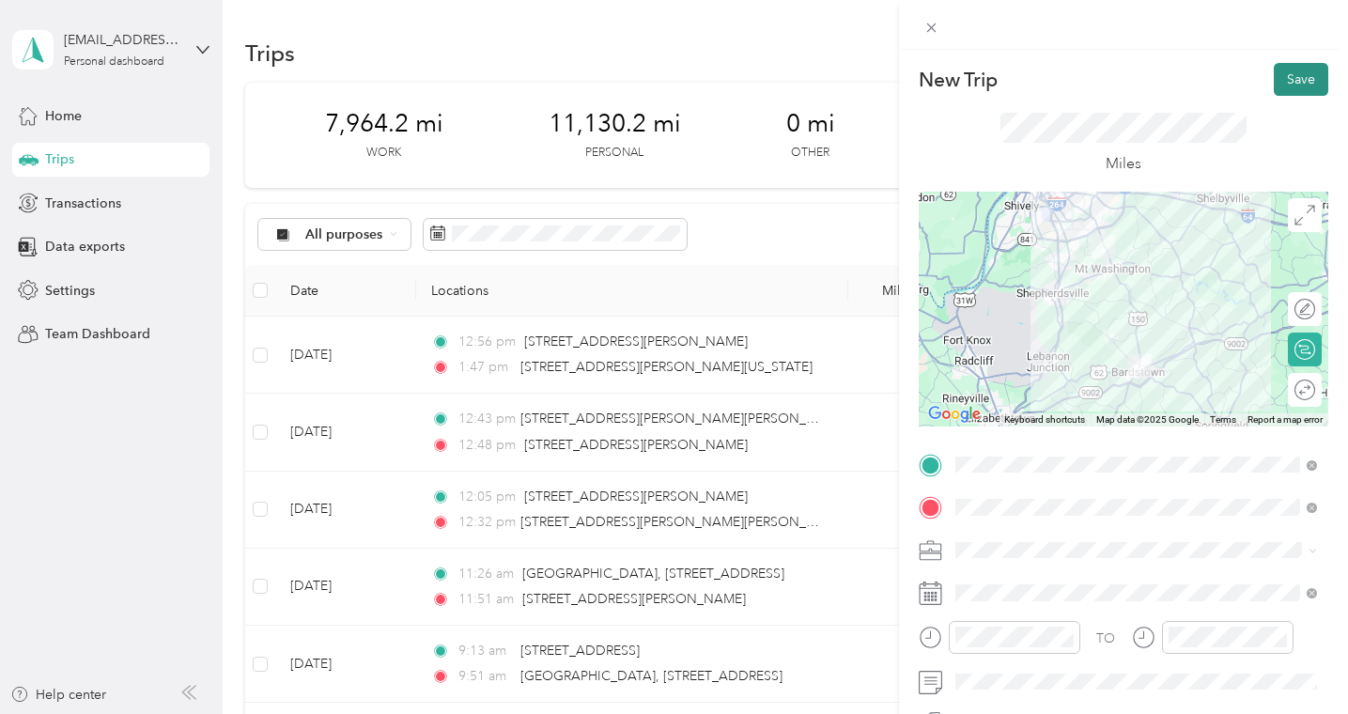
click at [1298, 75] on button "Save" at bounding box center [1301, 79] width 54 height 33
